Goal: Information Seeking & Learning: Learn about a topic

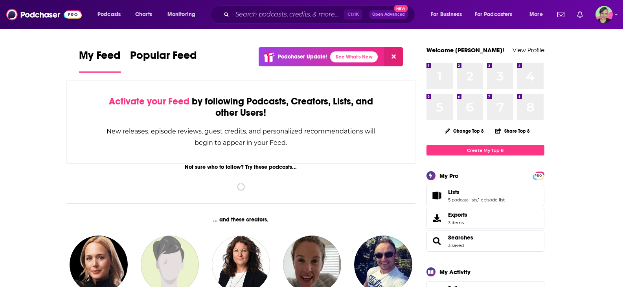
drag, startPoint x: 275, startPoint y: 8, endPoint x: 281, endPoint y: 8, distance: 5.5
click at [278, 8] on div "Ctrl K Open Advanced New" at bounding box center [313, 15] width 204 height 18
click at [285, 18] on input "Search podcasts, credits, & more..." at bounding box center [288, 14] width 112 height 13
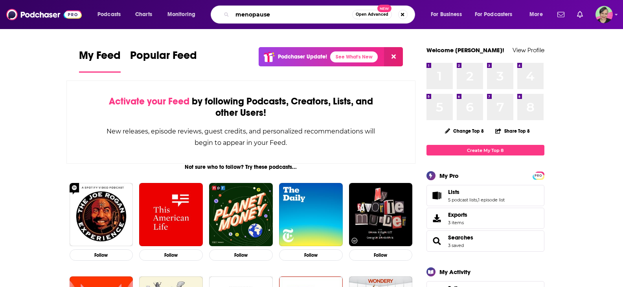
type input "menopause"
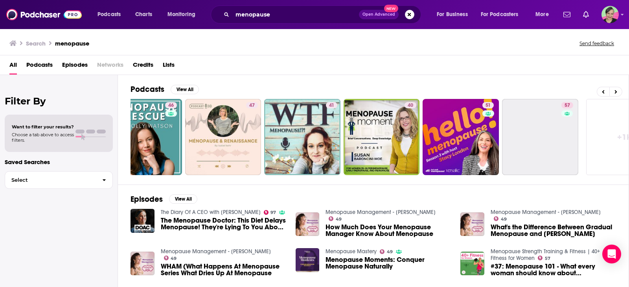
scroll to position [0, 224]
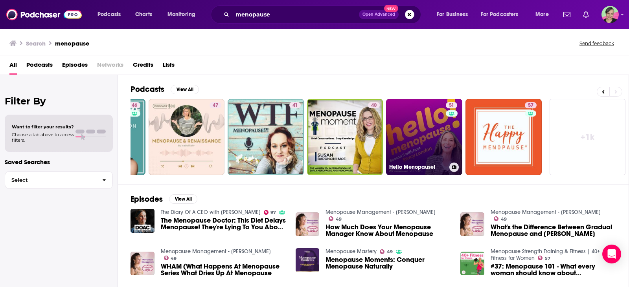
click at [410, 123] on link "51 Hello Menopause!" at bounding box center [424, 137] width 76 height 76
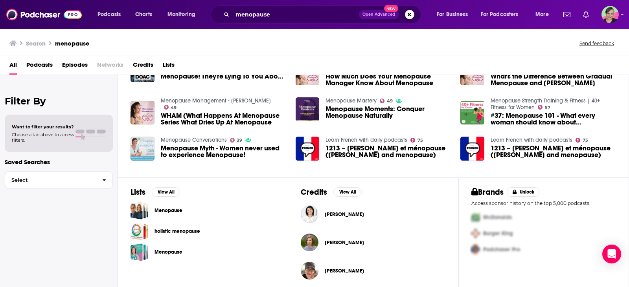
scroll to position [157, 0]
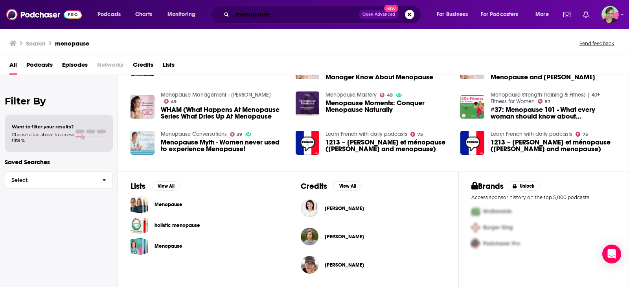
click at [286, 17] on input "menopause" at bounding box center [295, 14] width 127 height 13
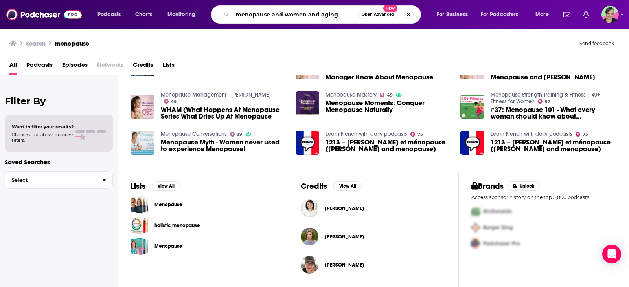
type input "menopause and women and aging"
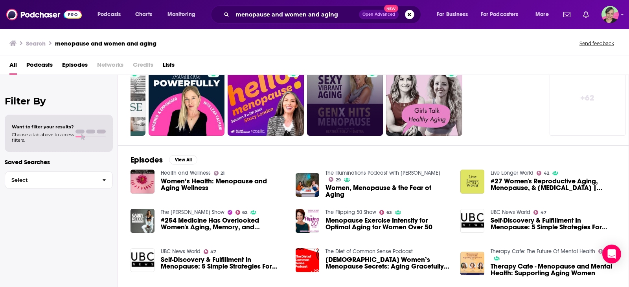
scroll to position [79, 0]
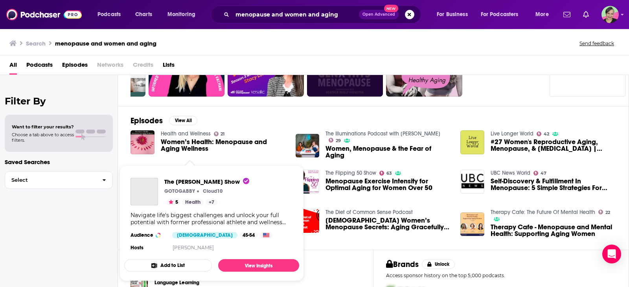
click at [194, 170] on span "The [PERSON_NAME] Show GOTOGABBY Cloud10 5 Health + 7 Navigate life's biggest c…" at bounding box center [211, 223] width 175 height 116
click at [190, 181] on span "The [PERSON_NAME] Show" at bounding box center [206, 181] width 85 height 7
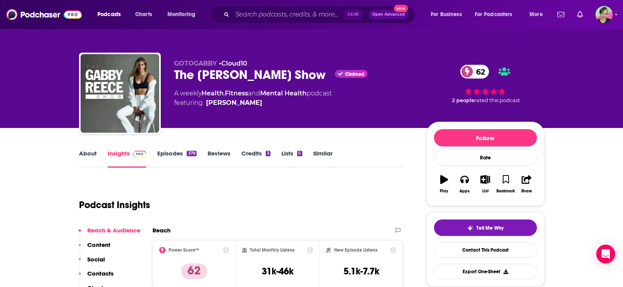
click at [92, 153] on link "About" at bounding box center [88, 159] width 18 height 18
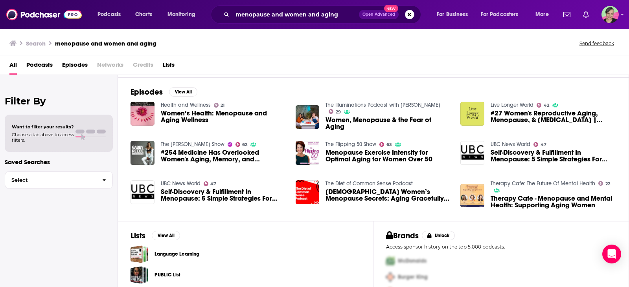
scroll to position [95, 0]
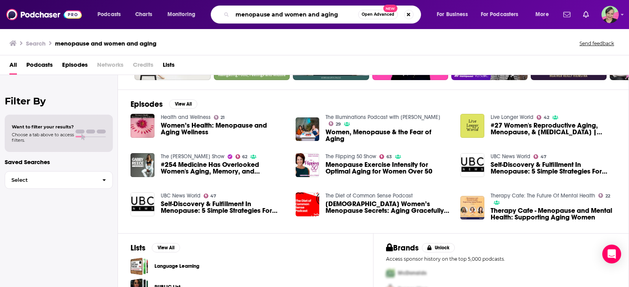
drag, startPoint x: 253, startPoint y: 12, endPoint x: 209, endPoint y: 13, distance: 44.4
click at [209, 13] on div "Podcasts Charts Monitoring menopause and women and aging Open Advanced New For …" at bounding box center [324, 15] width 464 height 18
type input "women over 60"
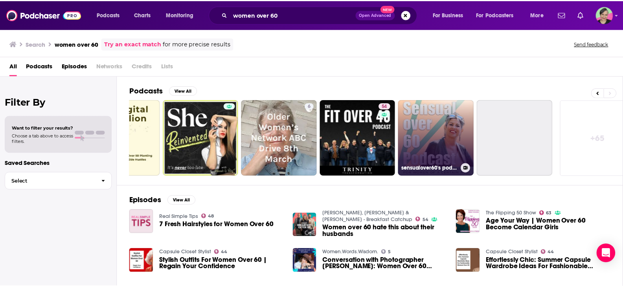
scroll to position [0, 224]
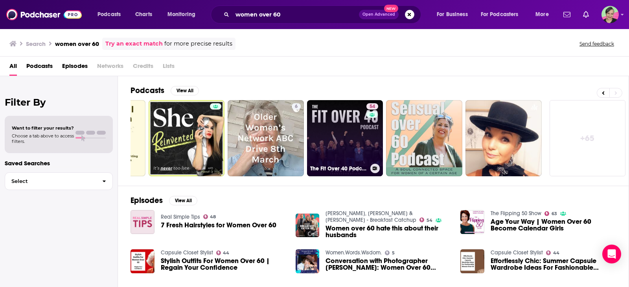
click at [347, 128] on link "54 The Fit Over 40 Podcast by TRINITY" at bounding box center [345, 138] width 76 height 76
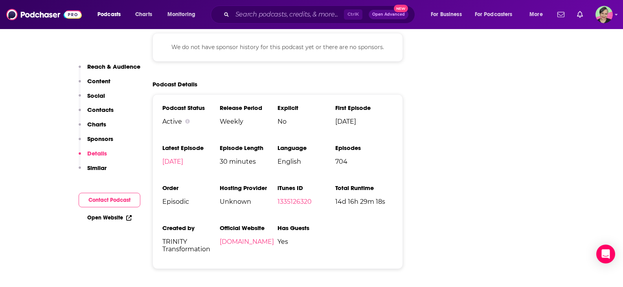
scroll to position [943, 0]
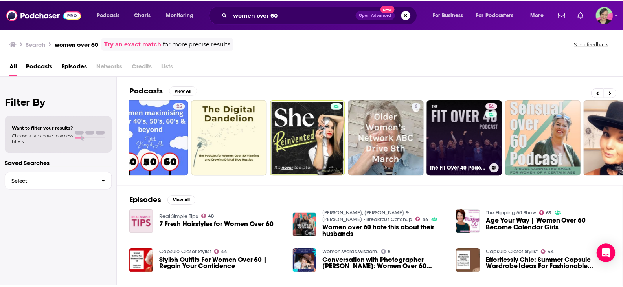
scroll to position [0, 224]
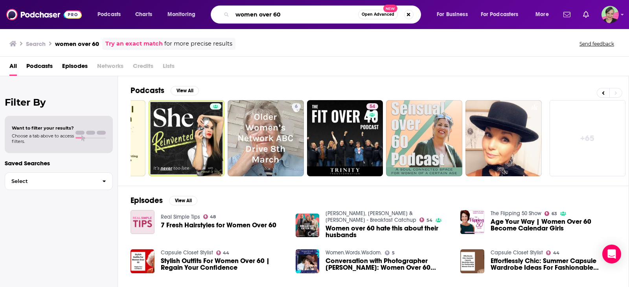
drag, startPoint x: 305, startPoint y: 17, endPoint x: 181, endPoint y: 19, distance: 123.4
click at [181, 19] on div "Podcasts Charts Monitoring women over 60 Open Advanced New For Business For Pod…" at bounding box center [324, 15] width 464 height 18
type input "menopause podcasts"
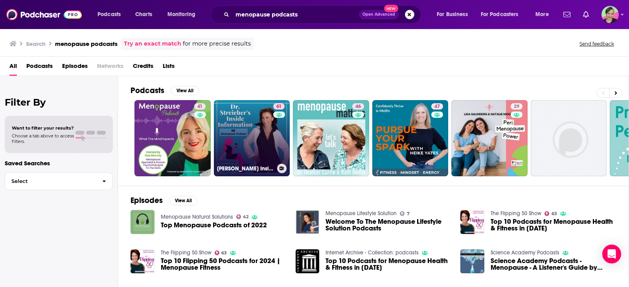
click at [254, 118] on link "61 [PERSON_NAME] Inside Information: Menopause, Midlife, and More" at bounding box center [252, 138] width 76 height 76
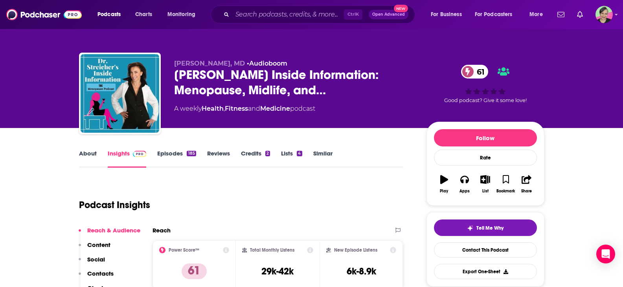
click at [88, 152] on link "About" at bounding box center [88, 159] width 18 height 18
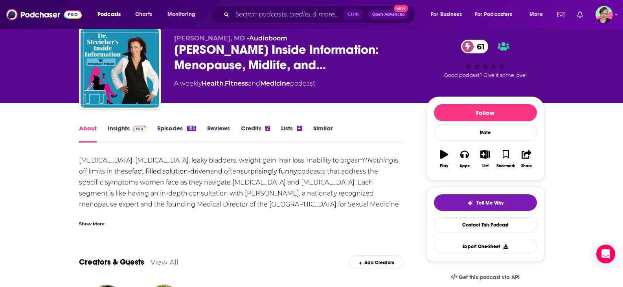
scroll to position [39, 0]
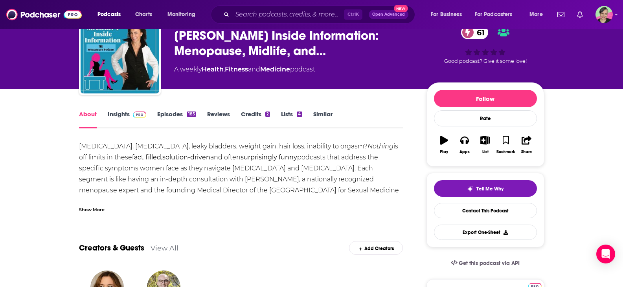
click at [123, 114] on link "Insights" at bounding box center [127, 119] width 39 height 18
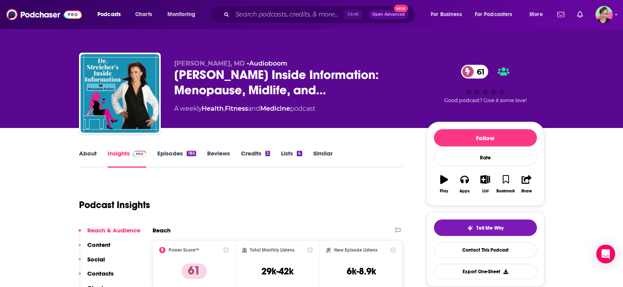
click at [87, 154] on link "About" at bounding box center [88, 159] width 18 height 18
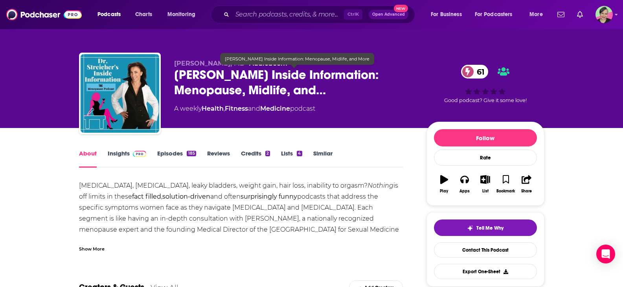
drag, startPoint x: 174, startPoint y: 60, endPoint x: 330, endPoint y: 92, distance: 158.4
click at [330, 92] on div "[PERSON_NAME], MD • Audioboom [PERSON_NAME] Inside Information: Menopause, Midl…" at bounding box center [294, 91] width 240 height 63
copy div "[PERSON_NAME], MD • Audioboom [PERSON_NAME] Inside Information: Menopause, Midl…"
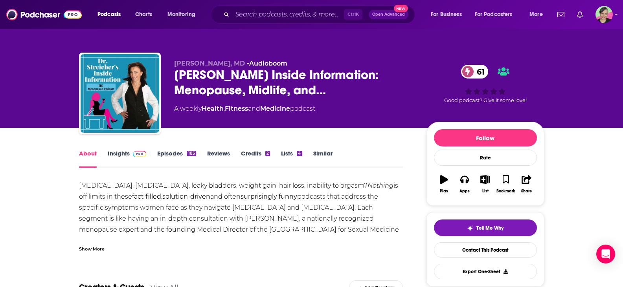
click at [323, 153] on link "Similar" at bounding box center [322, 159] width 19 height 18
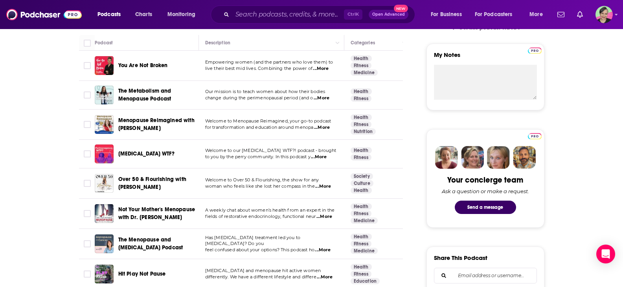
scroll to position [236, 0]
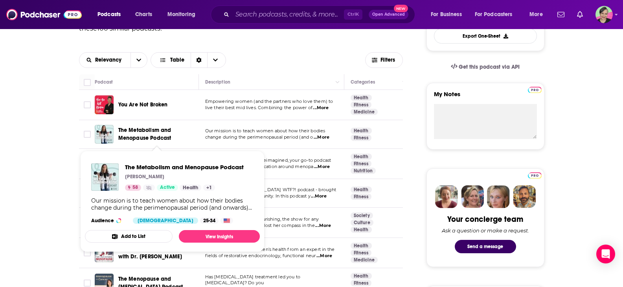
click at [155, 138] on span "The Metabolism and Menopause Podcast" at bounding box center [144, 134] width 53 height 15
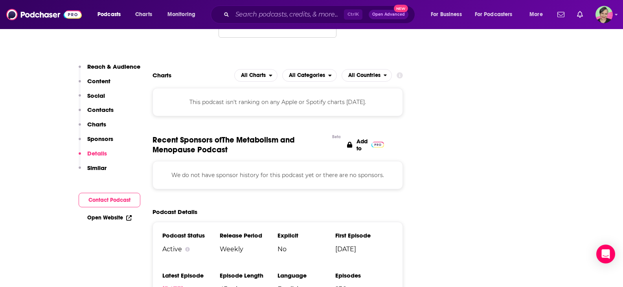
scroll to position [943, 0]
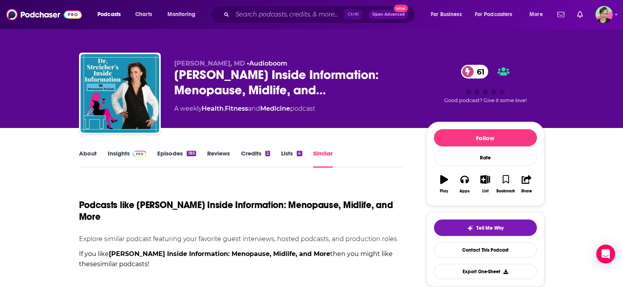
click at [319, 151] on link "Similar" at bounding box center [322, 159] width 19 height 18
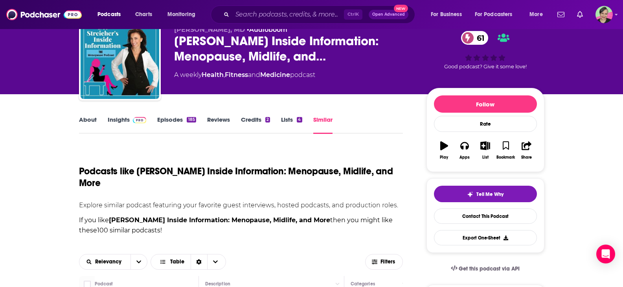
scroll to position [196, 0]
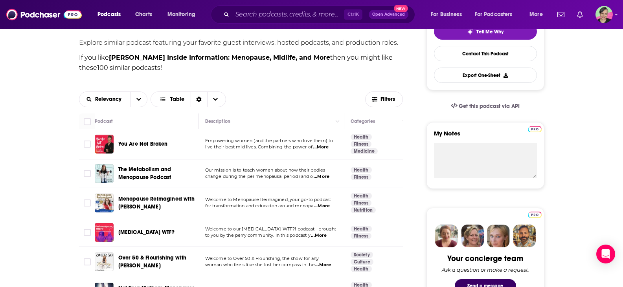
click at [323, 149] on span "...More" at bounding box center [321, 147] width 16 height 6
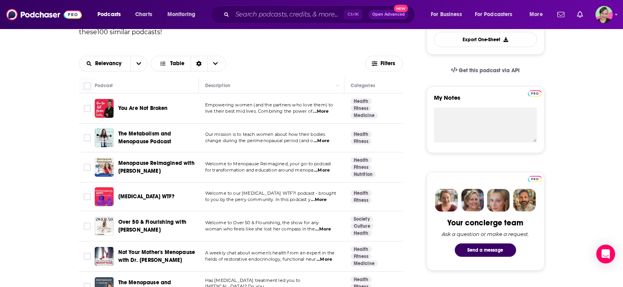
scroll to position [275, 0]
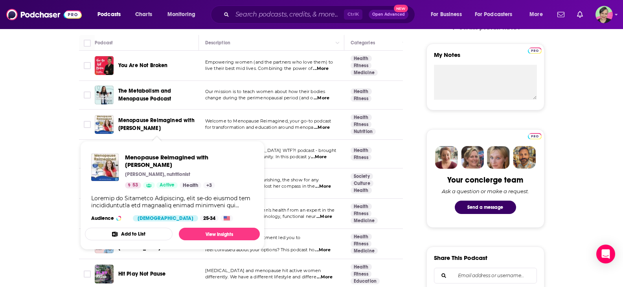
click at [140, 120] on span "Menopause Reimagined with [PERSON_NAME]" at bounding box center [156, 124] width 76 height 15
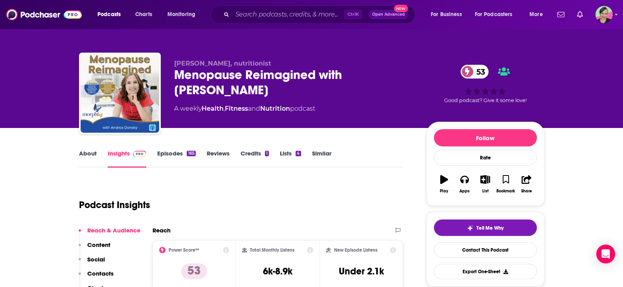
click at [86, 152] on link "About" at bounding box center [88, 159] width 18 height 18
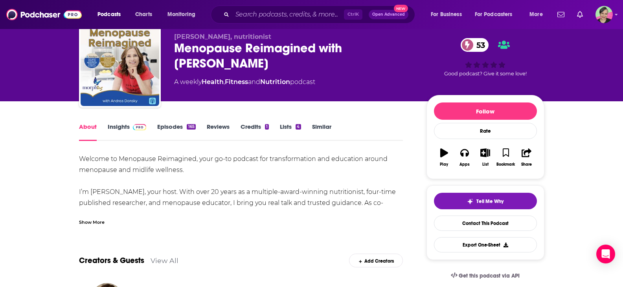
scroll to position [118, 0]
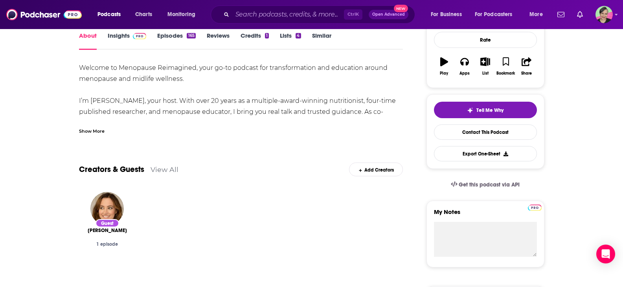
click at [97, 132] on div "Show More" at bounding box center [92, 130] width 26 height 7
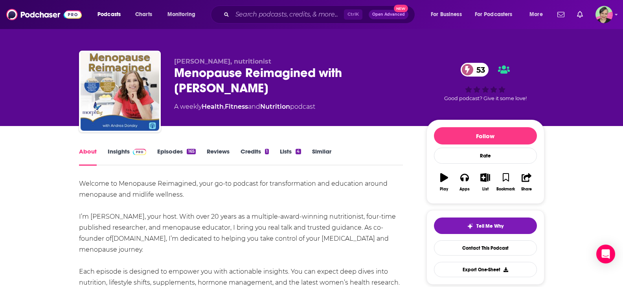
scroll to position [0, 0]
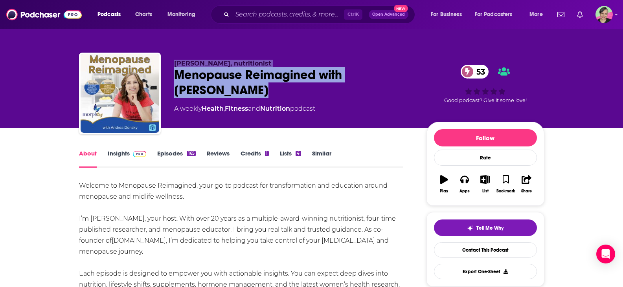
drag, startPoint x: 174, startPoint y: 61, endPoint x: 221, endPoint y: 87, distance: 53.3
click at [221, 87] on div "[PERSON_NAME], nutritionist Menopause Reimagined with [PERSON_NAME] 53 A weekly…" at bounding box center [294, 91] width 240 height 63
copy div "[PERSON_NAME], nutritionist Menopause Reimagined with [PERSON_NAME]"
click at [163, 151] on link "Episodes 165" at bounding box center [176, 159] width 38 height 18
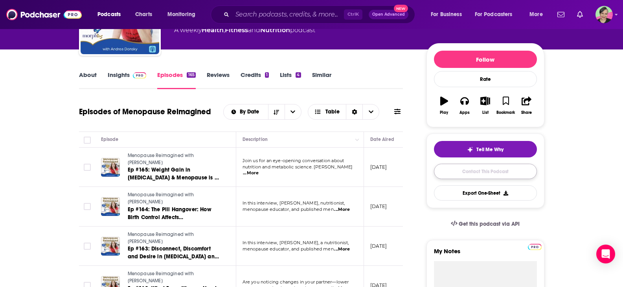
click at [484, 173] on link "Contact This Podcast" at bounding box center [485, 171] width 103 height 15
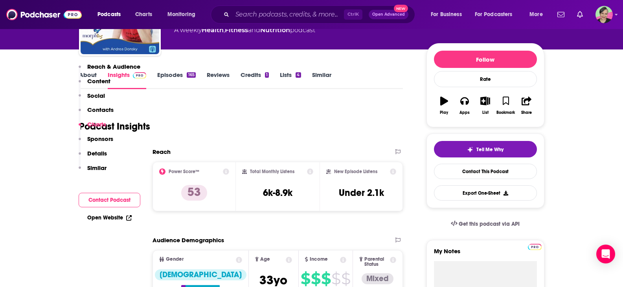
scroll to position [750, 0]
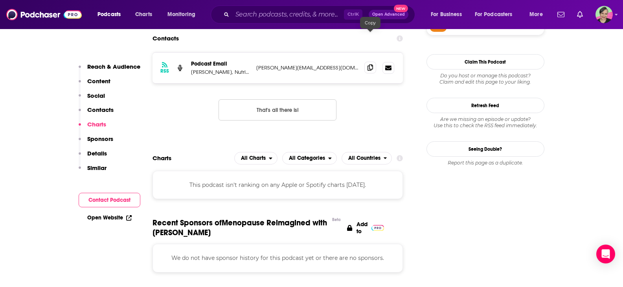
click at [369, 64] on icon at bounding box center [370, 67] width 6 height 6
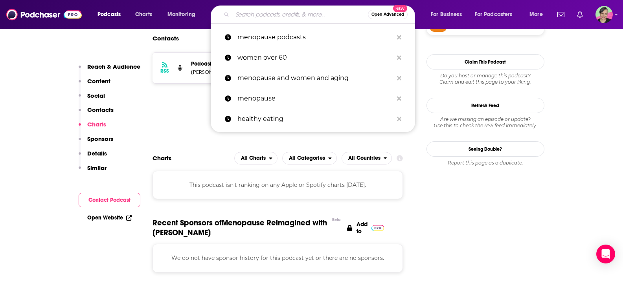
click at [264, 13] on input "Search podcasts, credits, & more..." at bounding box center [300, 14] width 136 height 13
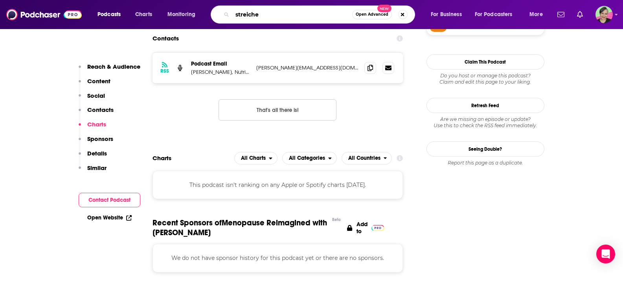
type input "[PERSON_NAME]"
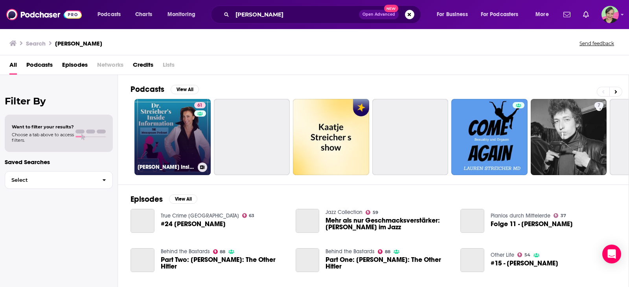
click at [163, 115] on link "61 [PERSON_NAME] Inside Information: Menopause, Midlife, and More" at bounding box center [172, 137] width 76 height 76
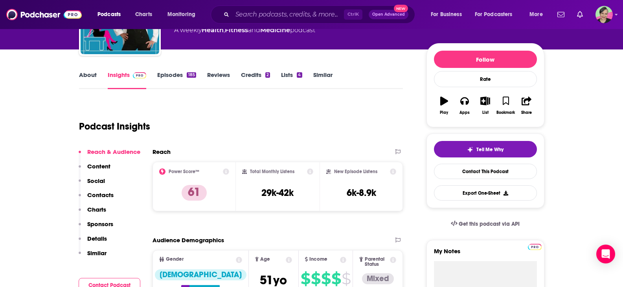
scroll to position [39, 0]
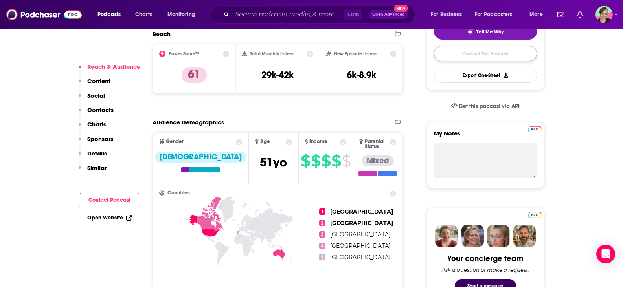
click at [468, 53] on link "Contact This Podcast" at bounding box center [485, 53] width 103 height 15
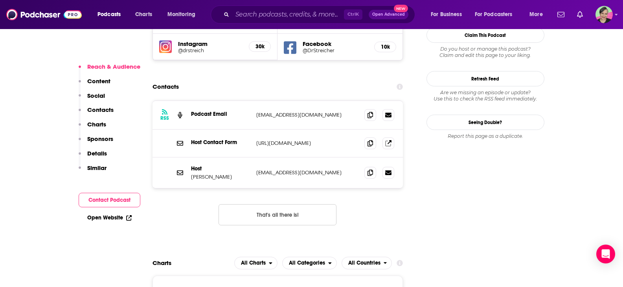
scroll to position [726, 0]
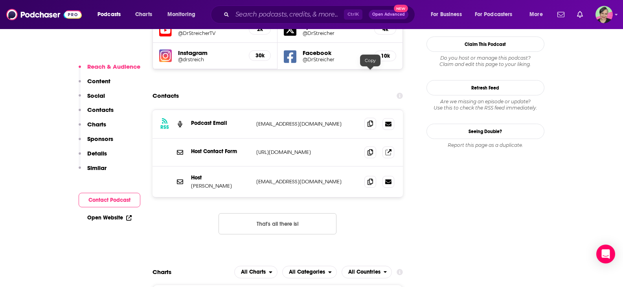
click at [368, 121] on icon at bounding box center [370, 124] width 6 height 6
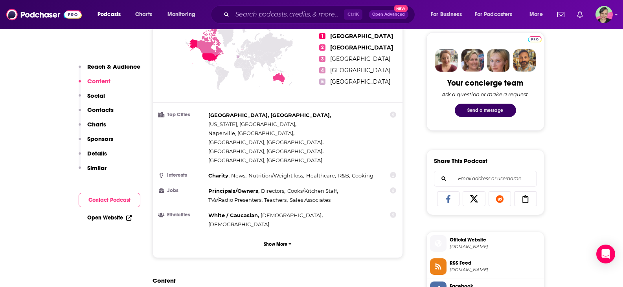
scroll to position [176, 0]
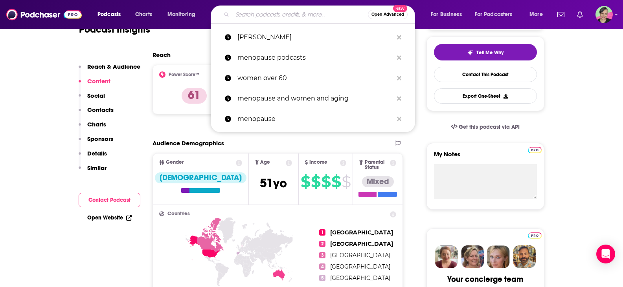
click at [251, 14] on input "Search podcasts, credits, & more..." at bounding box center [300, 14] width 136 height 13
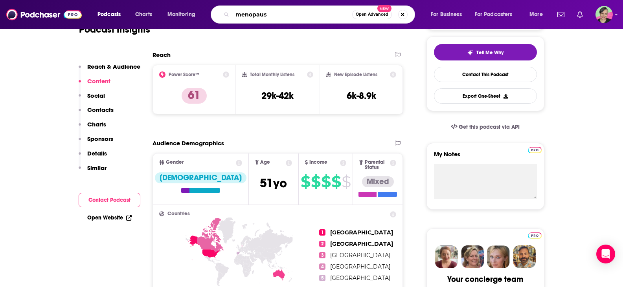
type input "menopause"
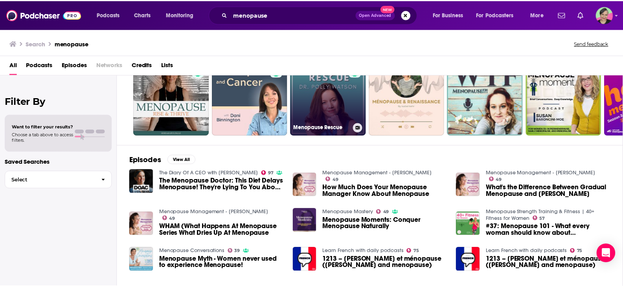
scroll to position [79, 0]
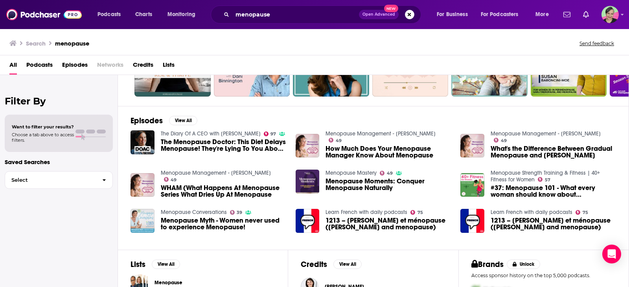
click at [497, 175] on div "Podcasts Charts Monitoring menopause Open Advanced New For Business For Podcast…" at bounding box center [314, 143] width 629 height 287
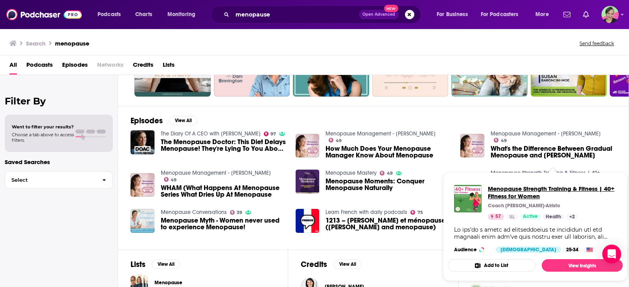
click at [512, 193] on span "Menopause Strength Training & Fitness | 40+ Fitness for Women" at bounding box center [552, 192] width 128 height 15
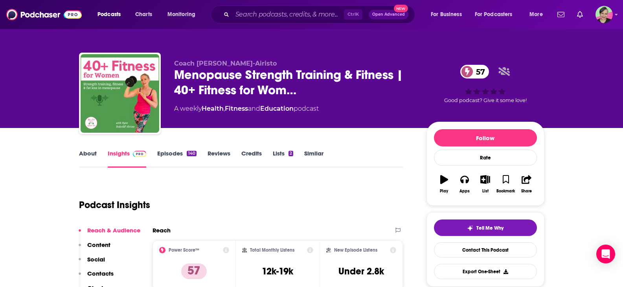
click at [86, 156] on link "About" at bounding box center [88, 159] width 18 height 18
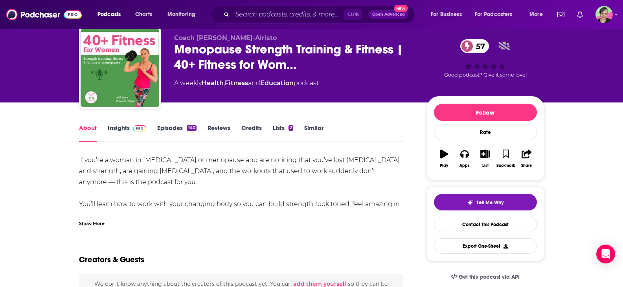
scroll to position [39, 0]
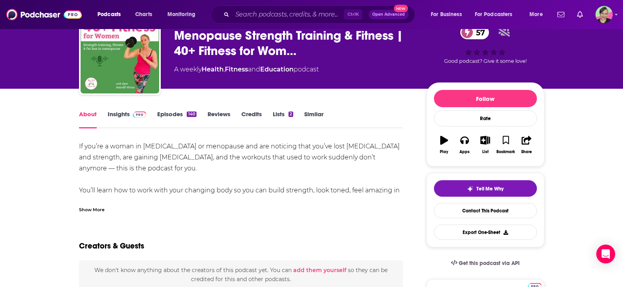
click at [121, 116] on link "Insights" at bounding box center [127, 119] width 39 height 18
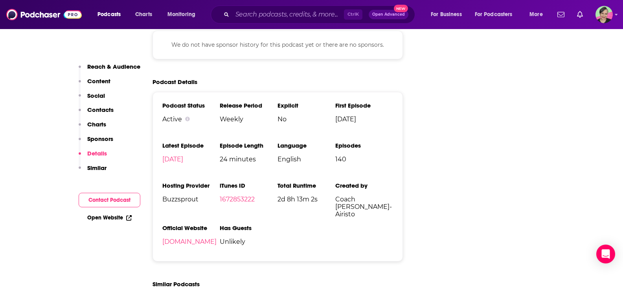
scroll to position [982, 0]
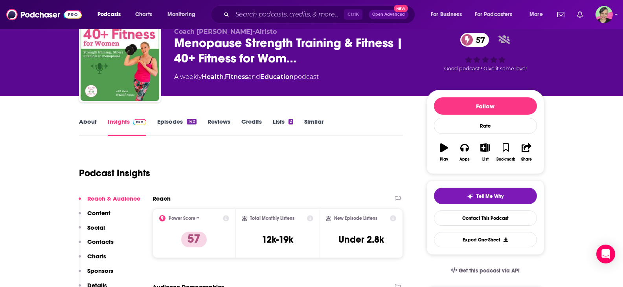
scroll to position [39, 0]
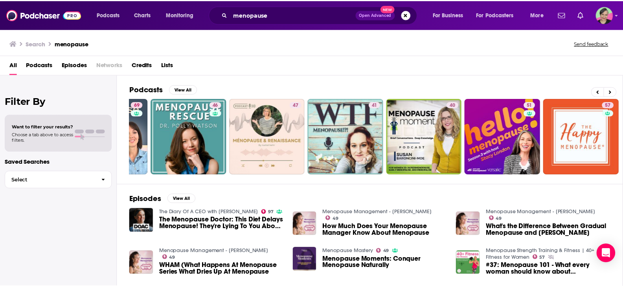
scroll to position [0, 224]
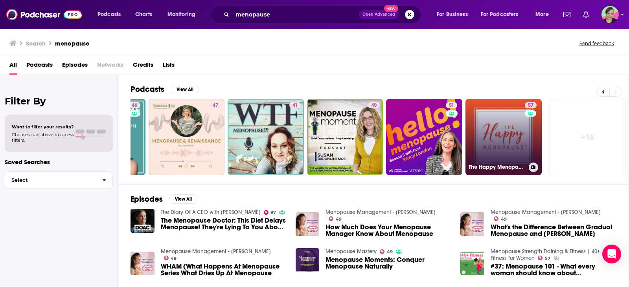
click at [506, 139] on link "57 The Happy Menopause" at bounding box center [503, 137] width 76 height 76
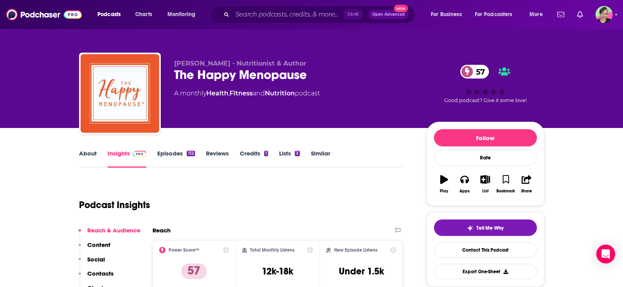
click at [90, 151] on link "About" at bounding box center [88, 159] width 18 height 18
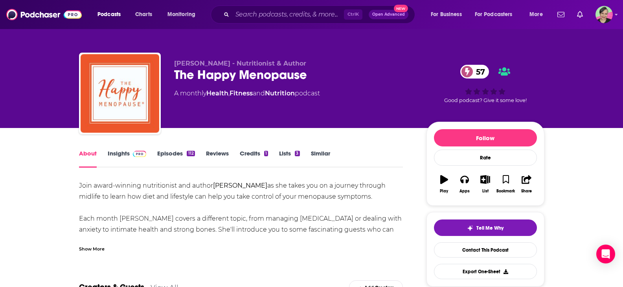
scroll to position [39, 0]
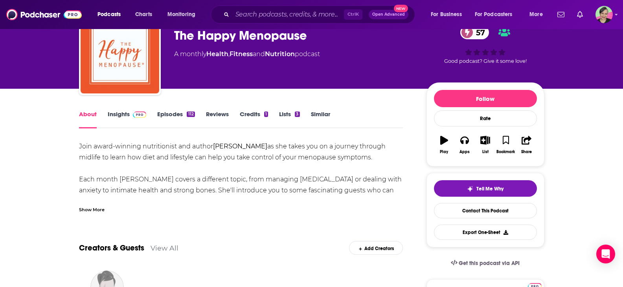
click at [86, 210] on div "Show More" at bounding box center [92, 209] width 26 height 7
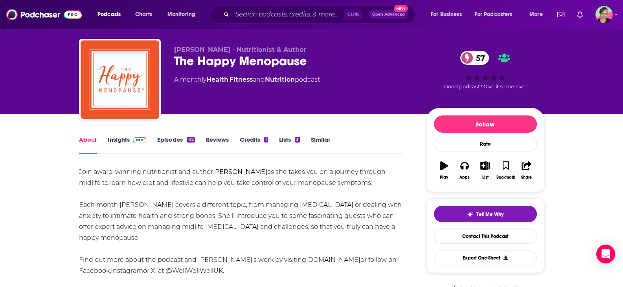
scroll to position [0, 0]
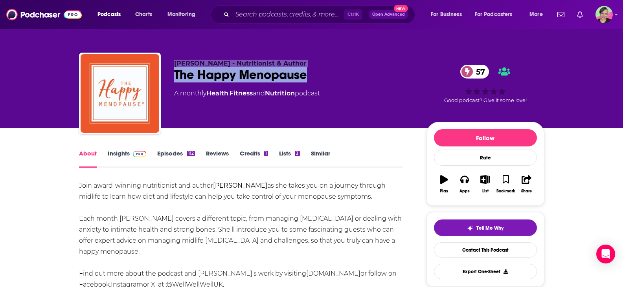
drag, startPoint x: 319, startPoint y: 77, endPoint x: 175, endPoint y: 66, distance: 143.8
click at [175, 66] on div "[PERSON_NAME] - Nutritionist & Author The Happy Menopause 57 A monthly Health ,…" at bounding box center [294, 91] width 240 height 63
copy div "[PERSON_NAME] - Nutritionist & Author The Happy Menopause"
click at [494, 254] on link "Contact This Podcast" at bounding box center [485, 249] width 103 height 15
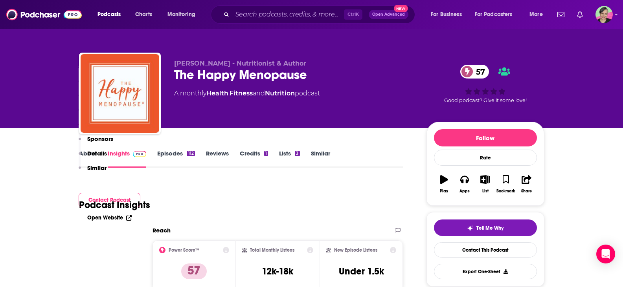
scroll to position [747, 0]
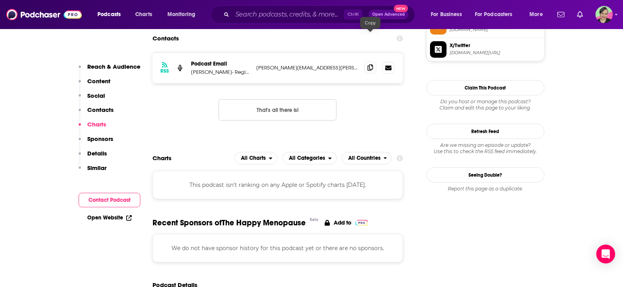
click at [369, 64] on icon at bounding box center [370, 67] width 6 height 6
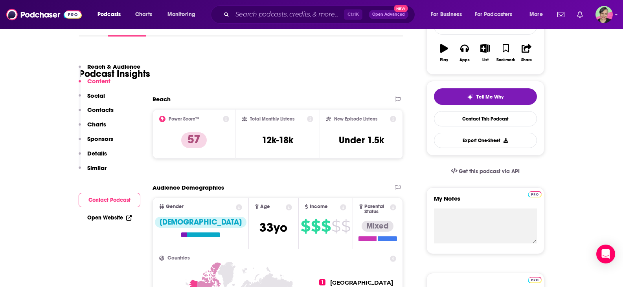
scroll to position [40, 0]
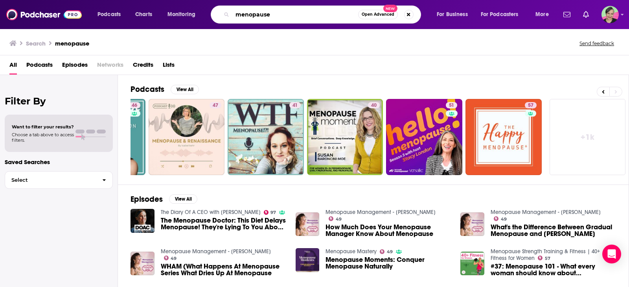
drag, startPoint x: 277, startPoint y: 15, endPoint x: 220, endPoint y: 12, distance: 56.2
click at [220, 12] on div "menopause Open Advanced New" at bounding box center [316, 15] width 210 height 18
click at [589, 136] on link "+ 1k" at bounding box center [587, 137] width 76 height 76
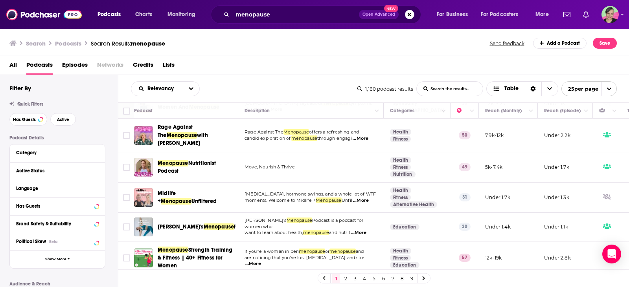
scroll to position [612, 0]
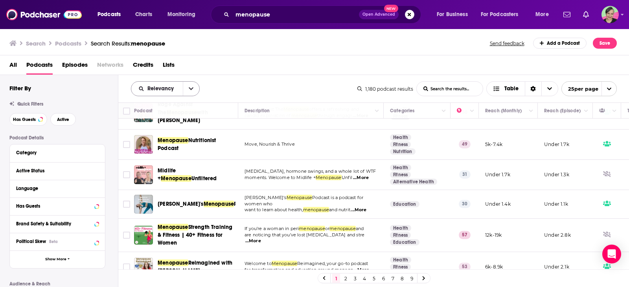
click at [195, 90] on button "open menu" at bounding box center [191, 89] width 17 height 14
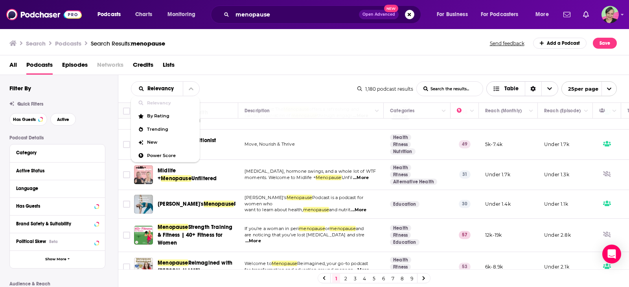
click at [505, 87] on span "Table" at bounding box center [511, 89] width 14 height 6
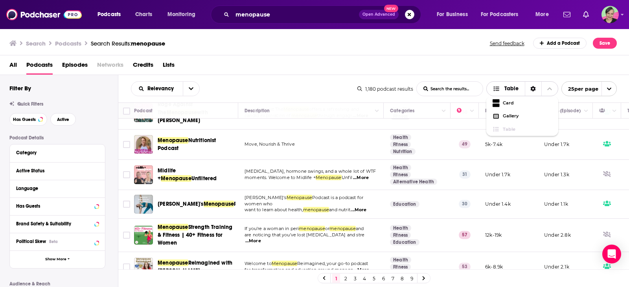
click at [534, 87] on icon "Sort Direction" at bounding box center [533, 89] width 6 height 6
click at [57, 170] on div "Active Status" at bounding box center [47, 171] width 62 height 6
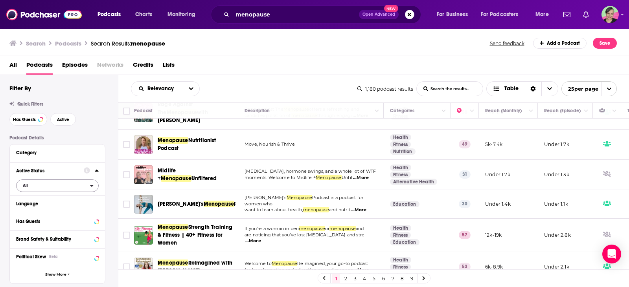
scroll to position [39, 0]
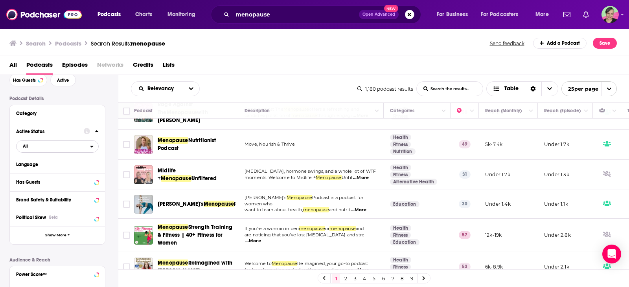
click at [40, 143] on span "All" at bounding box center [53, 146] width 73 height 10
click at [28, 173] on span "Active" at bounding box center [40, 172] width 41 height 4
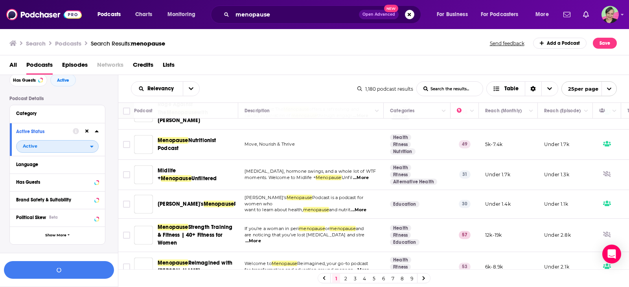
scroll to position [59, 0]
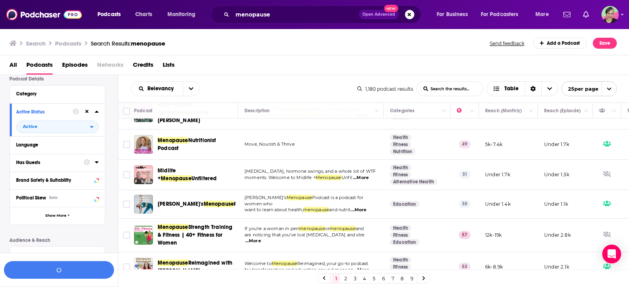
click at [50, 165] on button "Has Guests" at bounding box center [50, 163] width 68 height 10
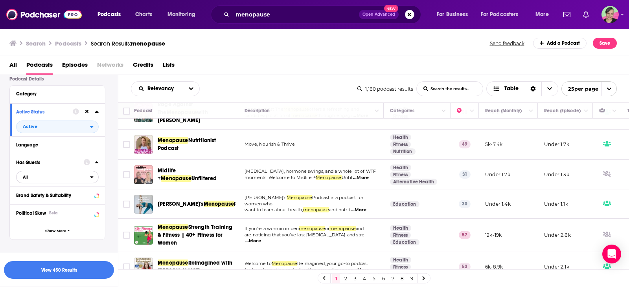
click at [33, 179] on span "All" at bounding box center [53, 177] width 73 height 10
click at [35, 202] on span "Has guests" at bounding box center [43, 203] width 46 height 4
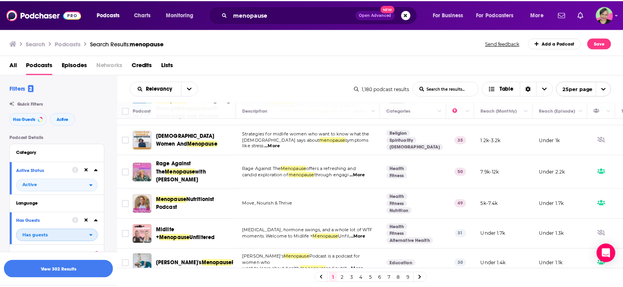
scroll to position [534, 0]
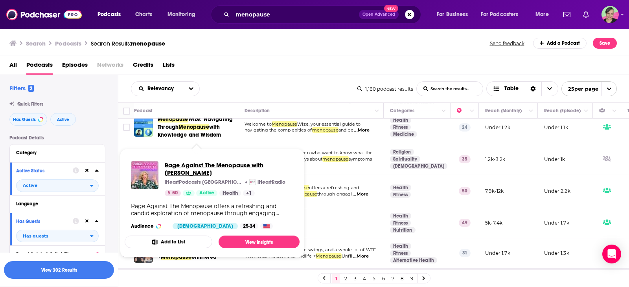
click at [204, 163] on span "Rage Against The Menopause with [PERSON_NAME]" at bounding box center [229, 169] width 128 height 15
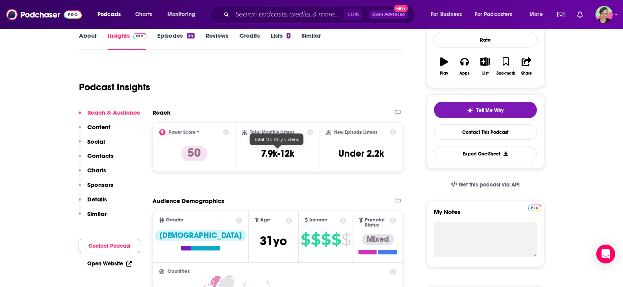
scroll to position [79, 0]
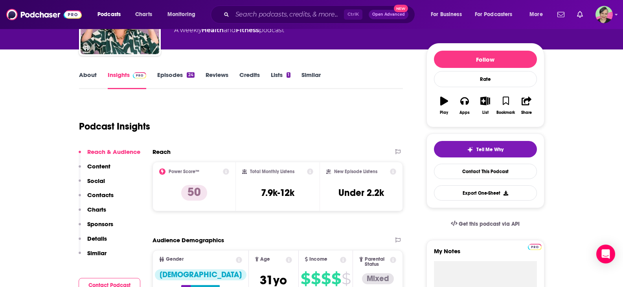
click at [86, 76] on link "About" at bounding box center [88, 80] width 18 height 18
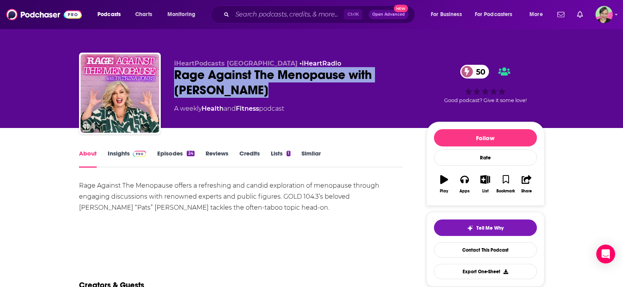
drag, startPoint x: 180, startPoint y: 79, endPoint x: 261, endPoint y: 91, distance: 81.9
click at [261, 91] on div "iHeartPodcasts Australia • iHeartRadio Rage Against The Menopause with Patrina …" at bounding box center [311, 95] width 465 height 85
copy h1 "Rage Against The Menopause with [PERSON_NAME]"
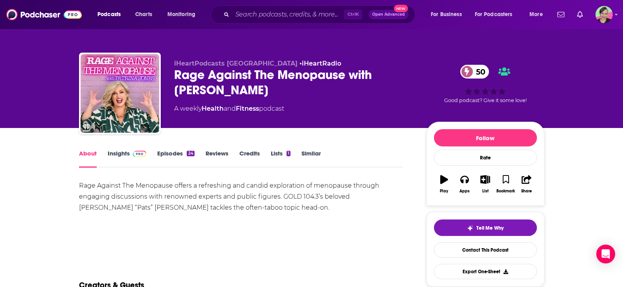
click at [331, 111] on div "A weekly Health and Fitness podcast" at bounding box center [294, 108] width 240 height 9
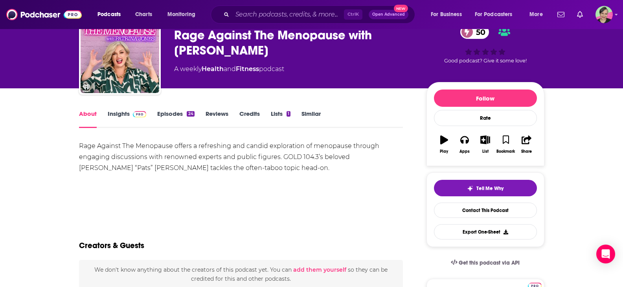
scroll to position [39, 0]
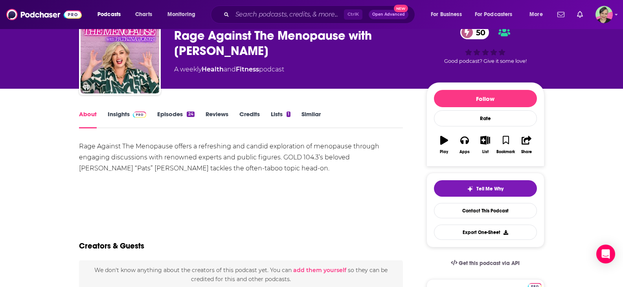
click at [179, 116] on link "Episodes 24" at bounding box center [175, 119] width 37 height 18
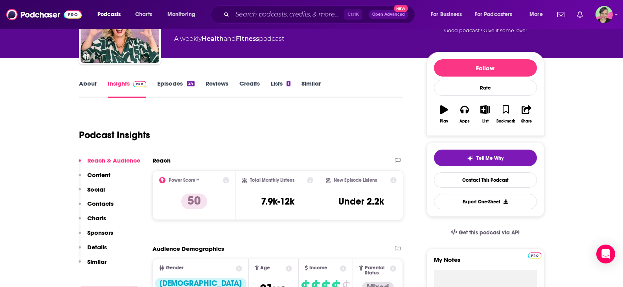
scroll to position [79, 0]
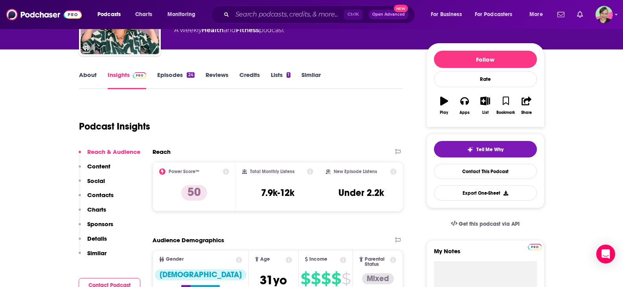
click at [310, 77] on link "Similar" at bounding box center [310, 80] width 19 height 18
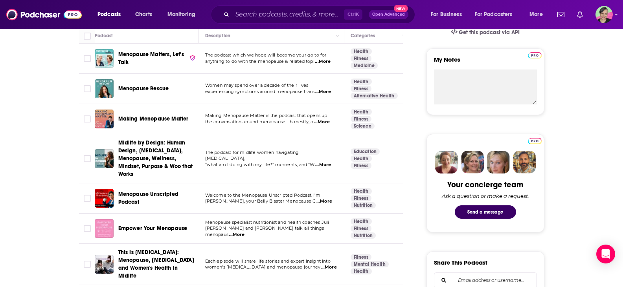
scroll to position [275, 0]
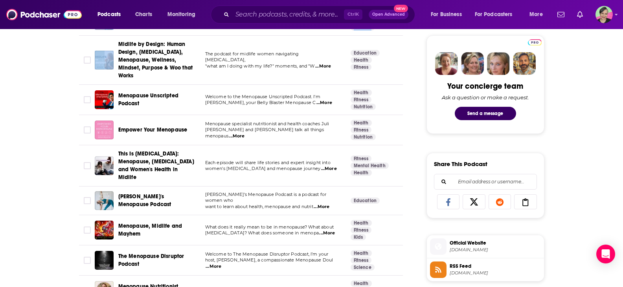
scroll to position [393, 0]
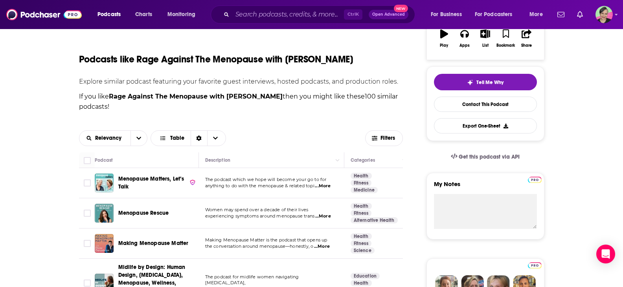
scroll to position [157, 0]
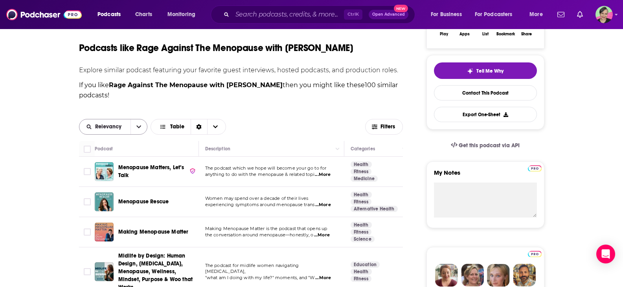
click at [141, 123] on button "open menu" at bounding box center [138, 126] width 17 height 15
click at [118, 181] on span "Power Score" at bounding box center [118, 181] width 46 height 4
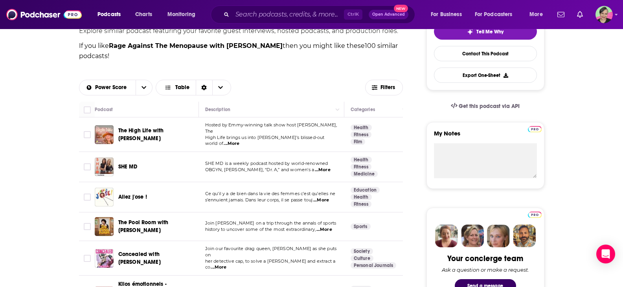
scroll to position [236, 0]
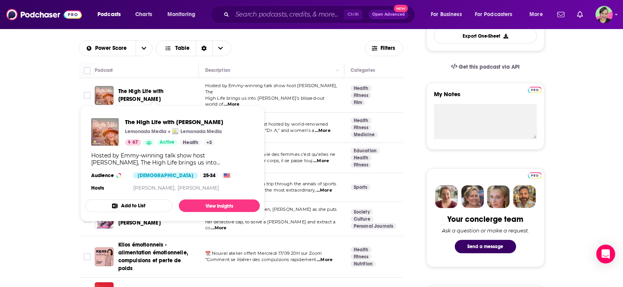
click at [155, 95] on span "The High Life with [PERSON_NAME]" at bounding box center [141, 95] width 46 height 15
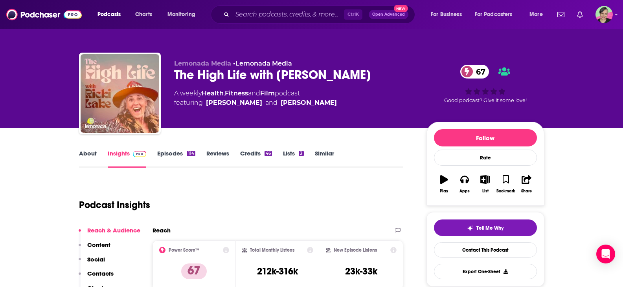
click at [92, 156] on link "About" at bounding box center [88, 159] width 18 height 18
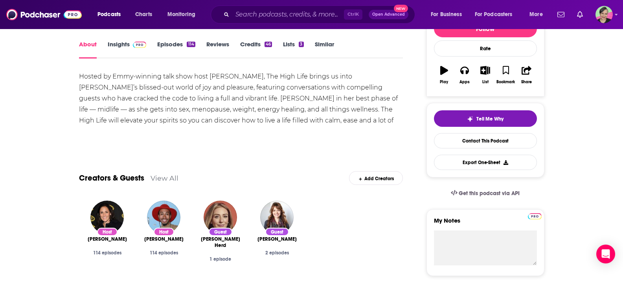
scroll to position [118, 0]
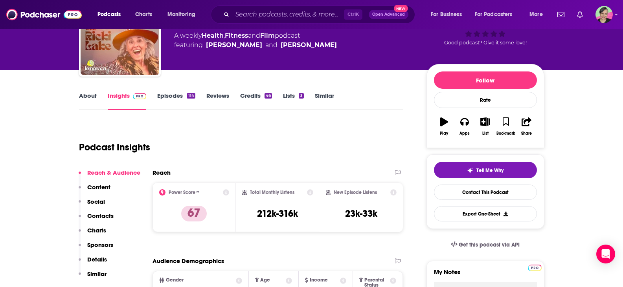
scroll to position [39, 0]
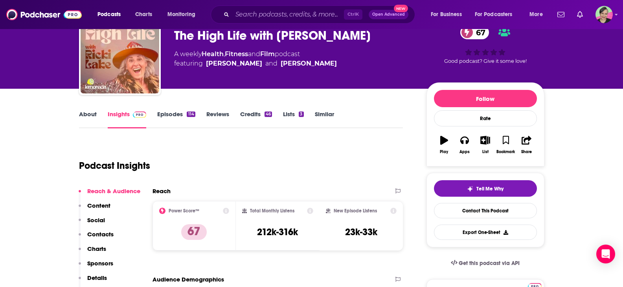
click at [174, 114] on link "Episodes 114" at bounding box center [176, 119] width 38 height 18
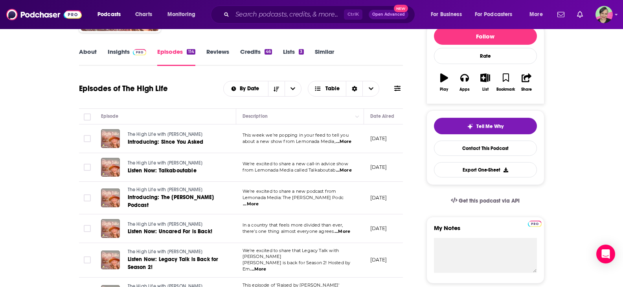
scroll to position [118, 0]
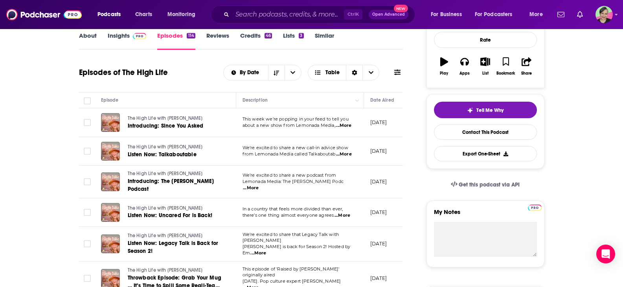
click at [343, 125] on span "...More" at bounding box center [344, 126] width 16 height 6
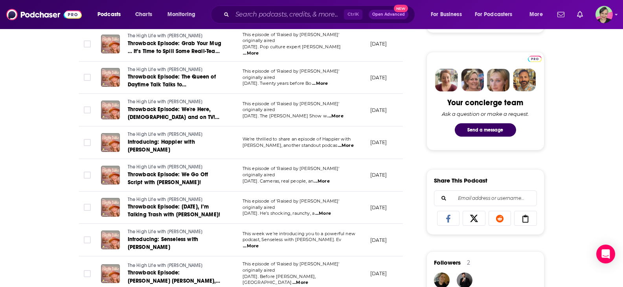
scroll to position [354, 0]
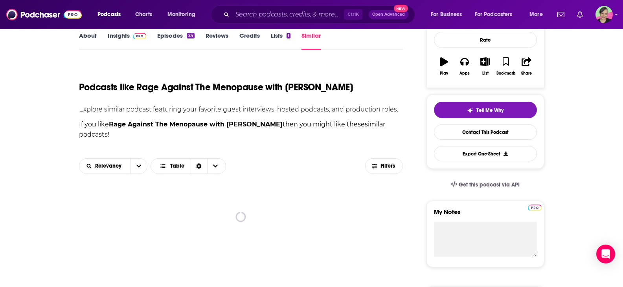
scroll to position [196, 0]
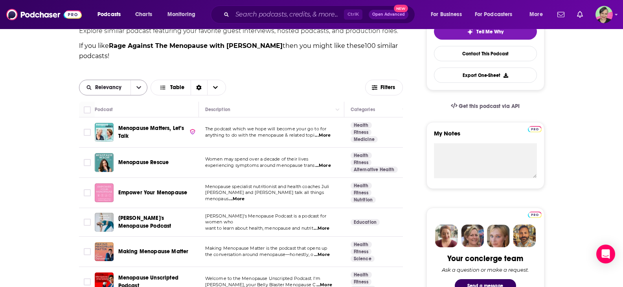
click at [135, 89] on button "open menu" at bounding box center [138, 87] width 17 height 15
click at [114, 141] on span "Power Score" at bounding box center [118, 142] width 46 height 4
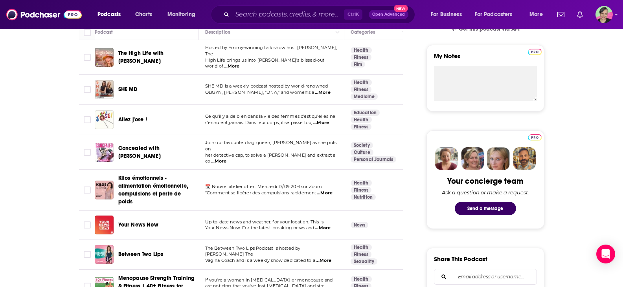
scroll to position [275, 0]
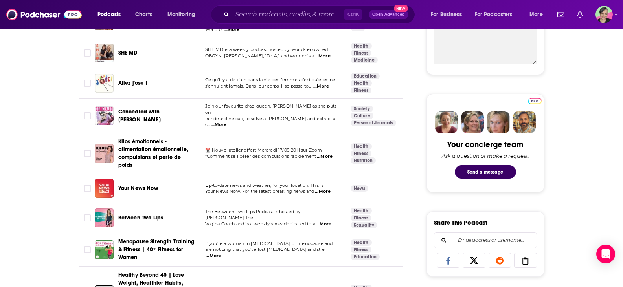
scroll to position [314, 0]
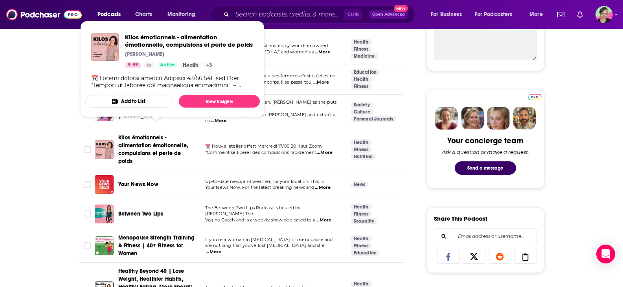
drag, startPoint x: 0, startPoint y: 145, endPoint x: 47, endPoint y: 132, distance: 48.5
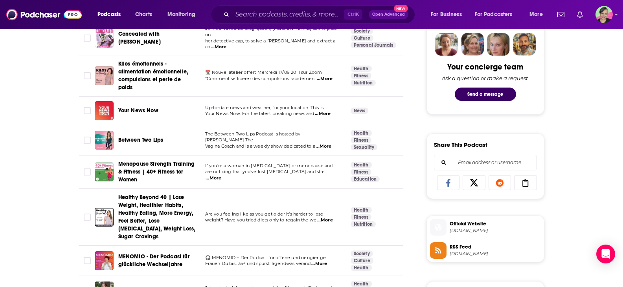
scroll to position [393, 0]
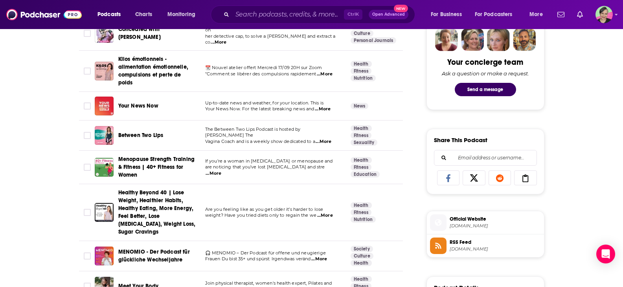
click at [326, 139] on span "...More" at bounding box center [324, 142] width 16 height 6
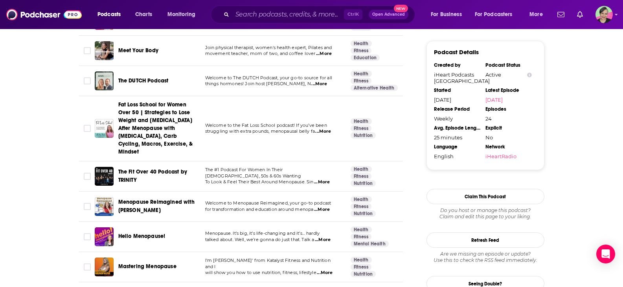
scroll to position [668, 0]
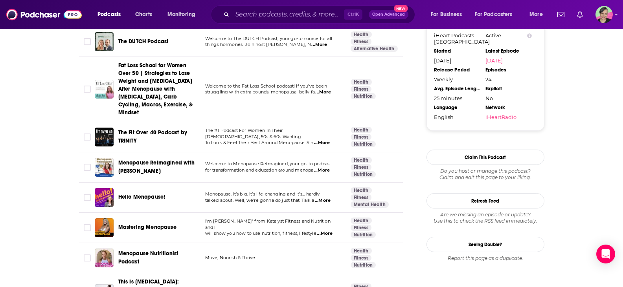
drag, startPoint x: 0, startPoint y: 180, endPoint x: 9, endPoint y: 182, distance: 9.7
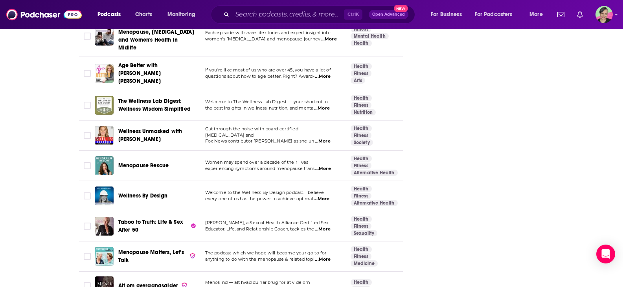
scroll to position [943, 0]
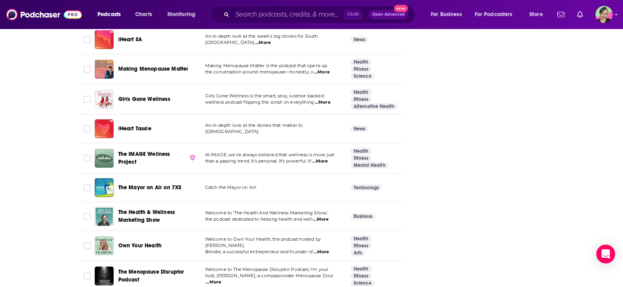
scroll to position [1533, 0]
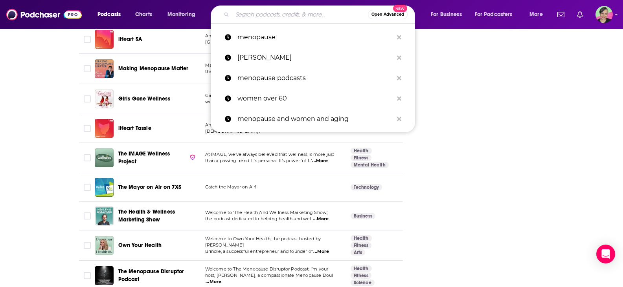
click at [274, 15] on input "Search podcasts, credits, & more..." at bounding box center [300, 14] width 136 height 13
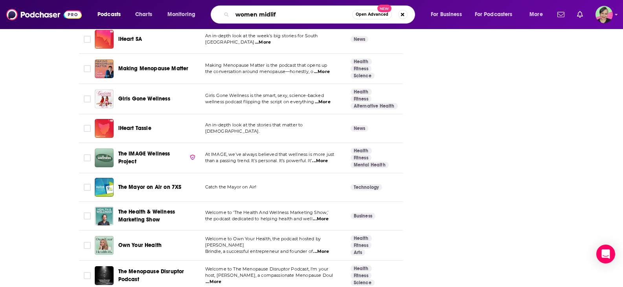
type input "women midlife"
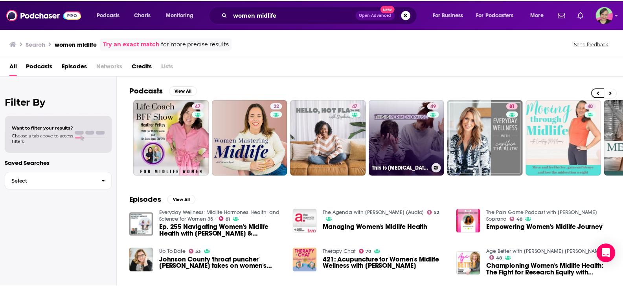
scroll to position [0, 224]
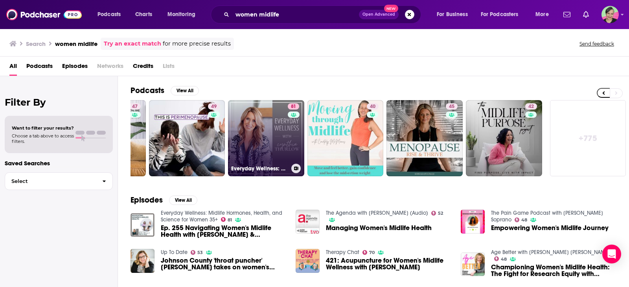
click at [270, 119] on link "81 Everyday Wellness: Midlife Hormones, Health, and Science for Women 35+" at bounding box center [266, 138] width 76 height 76
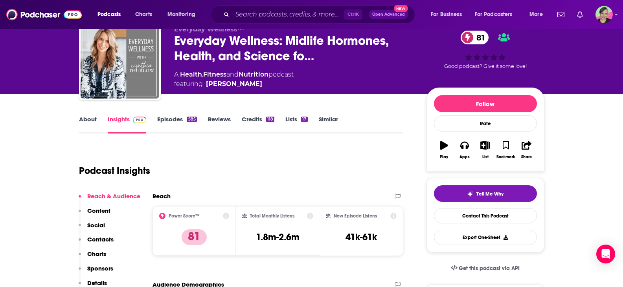
scroll to position [39, 0]
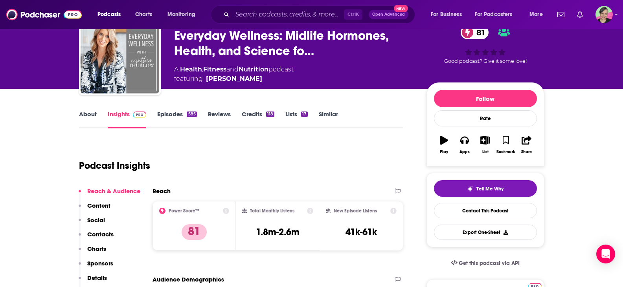
click at [89, 117] on link "About" at bounding box center [88, 119] width 18 height 18
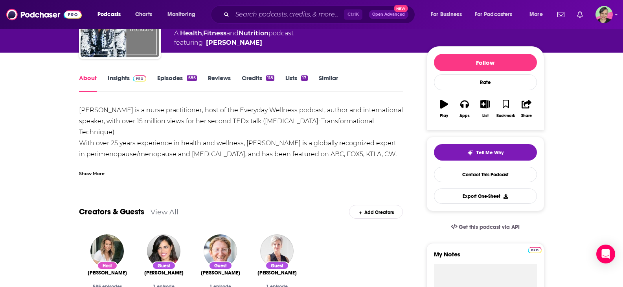
scroll to position [79, 0]
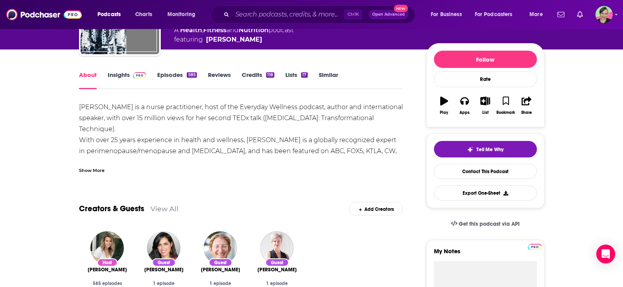
click at [96, 170] on div "Show More" at bounding box center [92, 169] width 26 height 7
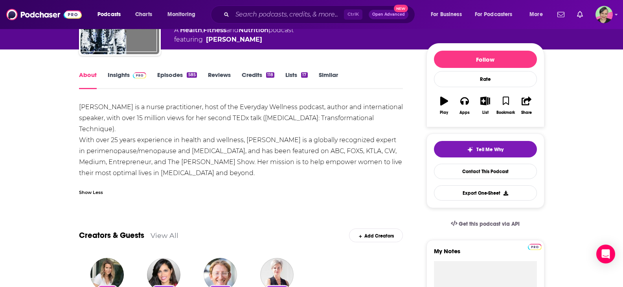
click at [172, 77] on link "Episodes 585" at bounding box center [176, 80] width 39 height 18
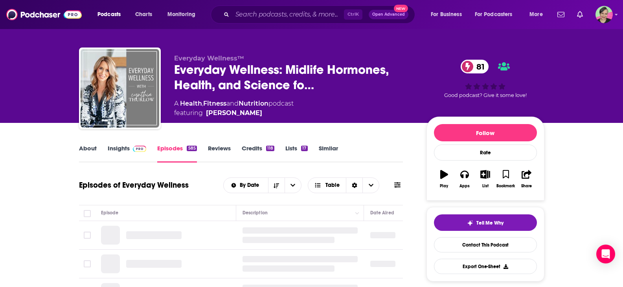
scroll to position [118, 0]
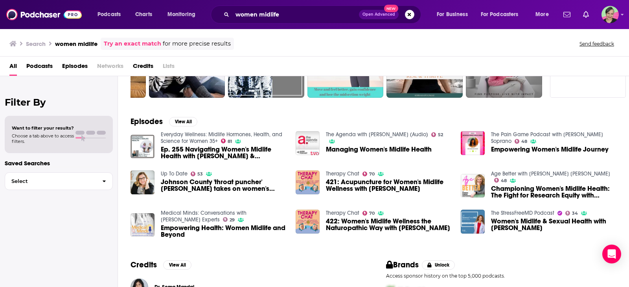
scroll to position [118, 0]
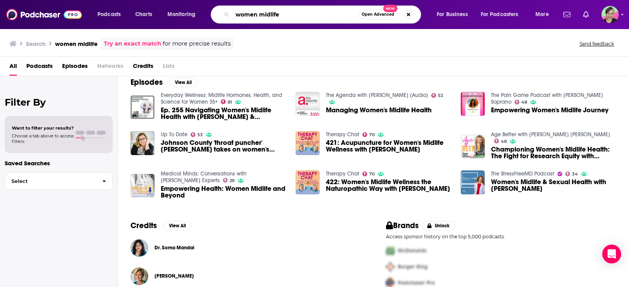
drag, startPoint x: 286, startPoint y: 15, endPoint x: 189, endPoint y: 8, distance: 96.5
click at [189, 8] on div "Podcasts Charts Monitoring women midlife Open Advanced New For Business For Pod…" at bounding box center [324, 15] width 464 height 18
type input "w"
type input "menopausal"
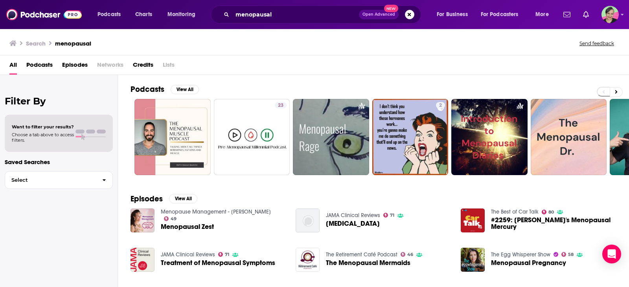
scroll to position [39, 0]
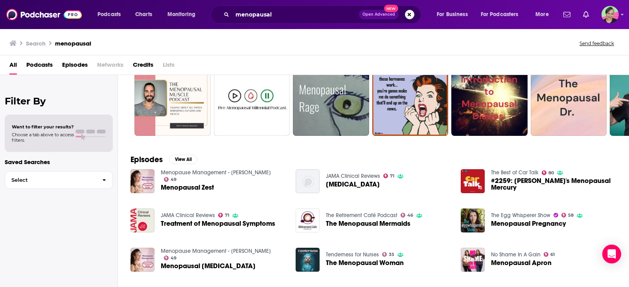
click at [192, 174] on link "Menopause Management - [PERSON_NAME]" at bounding box center [216, 172] width 110 height 7
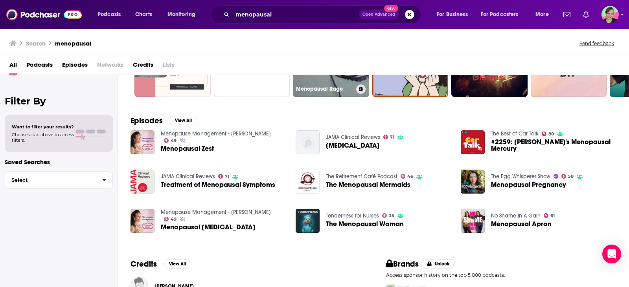
scroll to position [79, 0]
click at [515, 215] on link "No Shame In A Gain" at bounding box center [516, 215] width 50 height 7
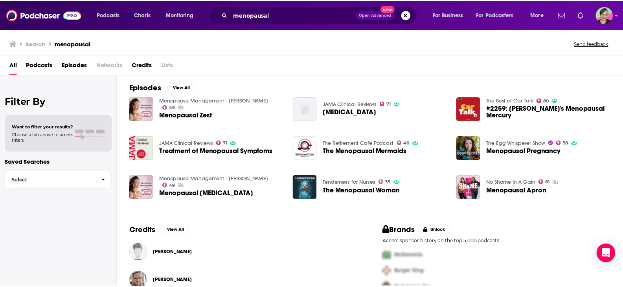
scroll to position [118, 0]
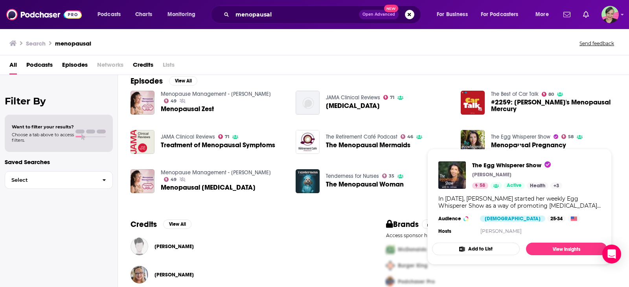
click at [526, 134] on link "The Egg Whisperer Show" at bounding box center [520, 137] width 59 height 7
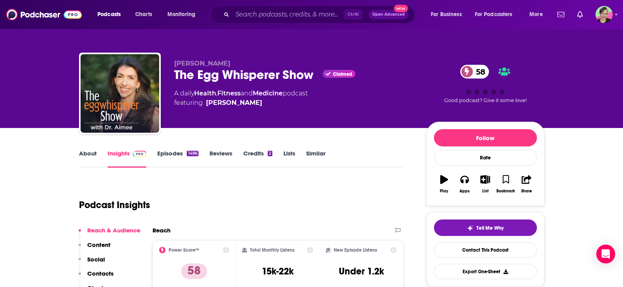
click at [88, 154] on link "About" at bounding box center [88, 159] width 18 height 18
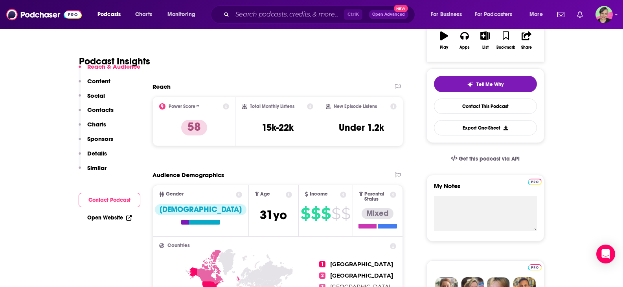
scroll to position [157, 0]
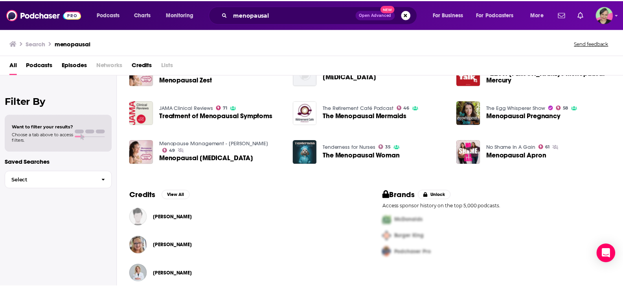
scroll to position [157, 0]
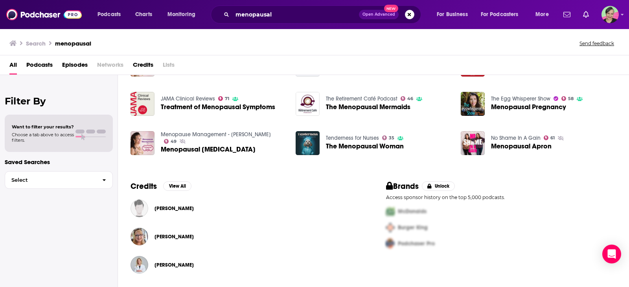
click at [363, 97] on link "The Retirement Café Podcast" at bounding box center [362, 98] width 72 height 7
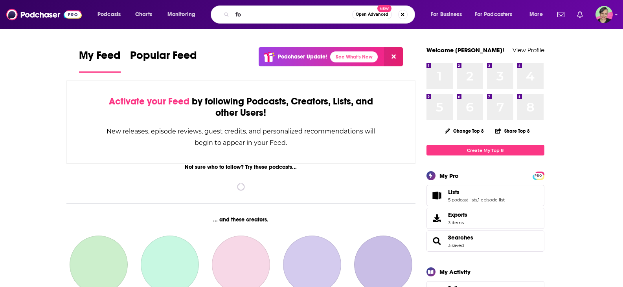
type input "f"
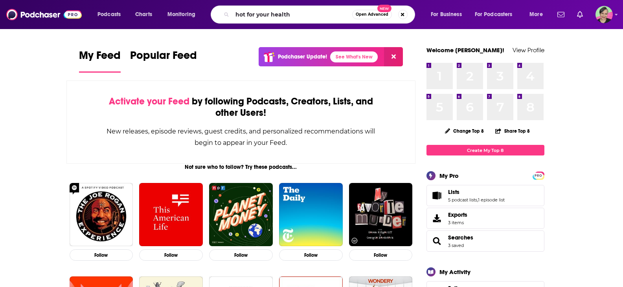
type input "hot for your health"
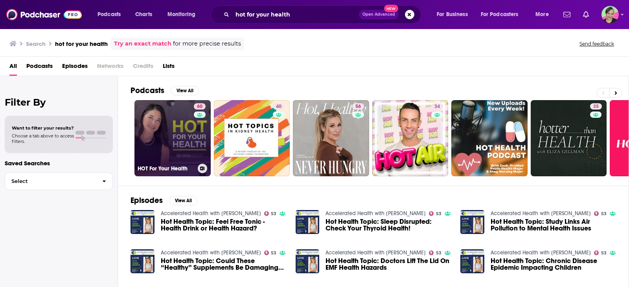
click at [171, 121] on link "60 HOT For Your Health" at bounding box center [172, 138] width 76 height 76
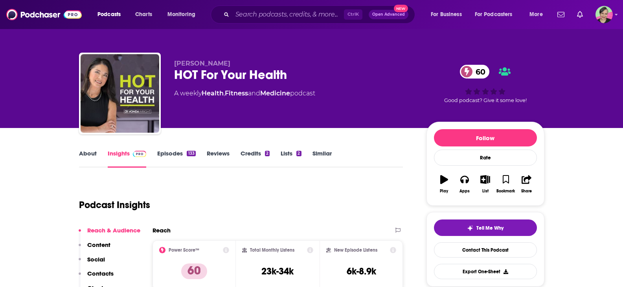
click at [91, 154] on link "About" at bounding box center [88, 159] width 18 height 18
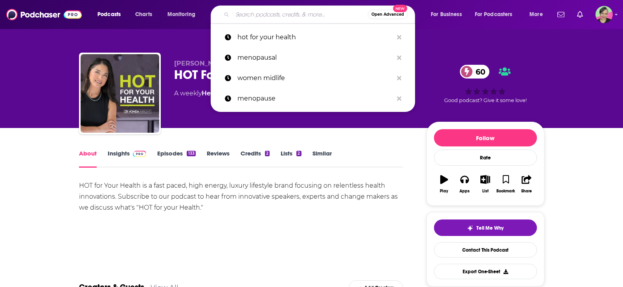
click at [296, 14] on input "Search podcasts, credits, & more..." at bounding box center [300, 14] width 136 height 13
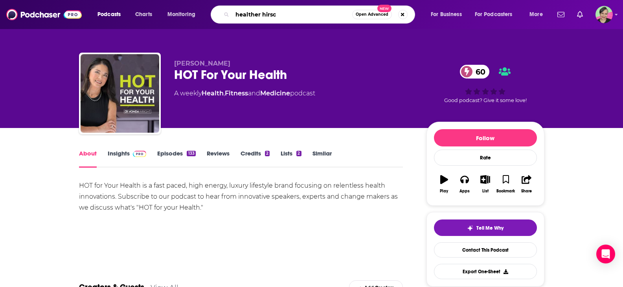
type input "healther hirsch"
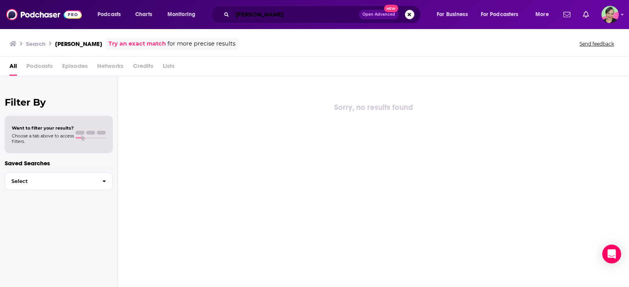
click at [274, 13] on input "healther hirsch" at bounding box center [295, 14] width 127 height 13
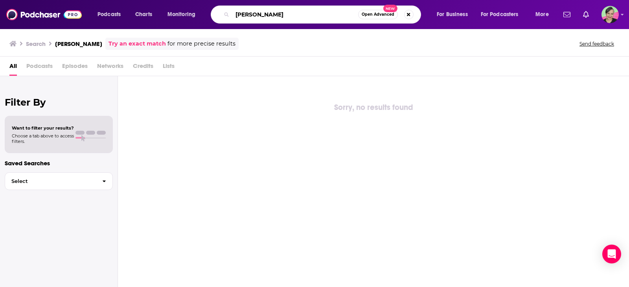
drag, startPoint x: 276, startPoint y: 15, endPoint x: 202, endPoint y: 12, distance: 73.9
click at [202, 12] on div "Podcasts Charts Monitoring healther hirsh Open Advanced New For Business For Po…" at bounding box center [324, 15] width 464 height 18
paste input "Health By Heather Hirsc"
type input "Health By [PERSON_NAME]"
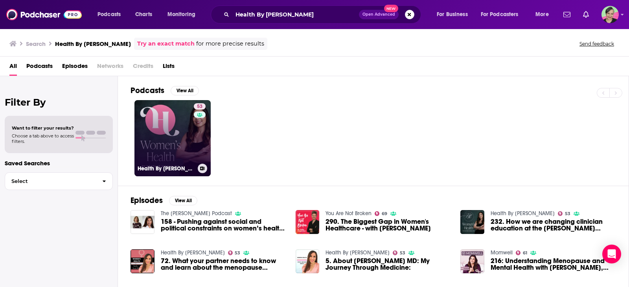
click at [167, 125] on link "53 Health By Heather Hirsch" at bounding box center [172, 138] width 76 height 76
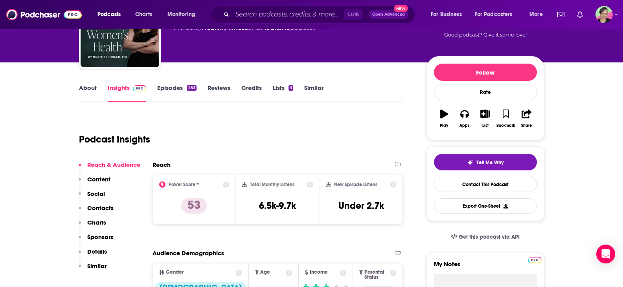
scroll to position [79, 0]
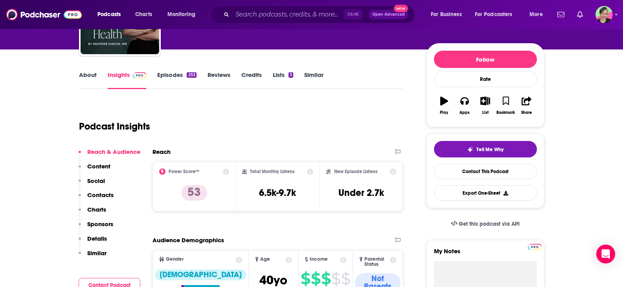
click at [91, 76] on link "About" at bounding box center [88, 80] width 18 height 18
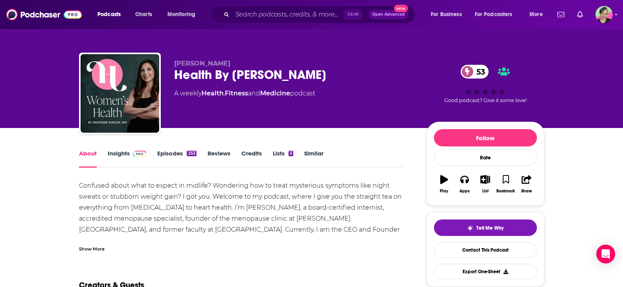
click at [125, 152] on link "Insights" at bounding box center [127, 159] width 39 height 18
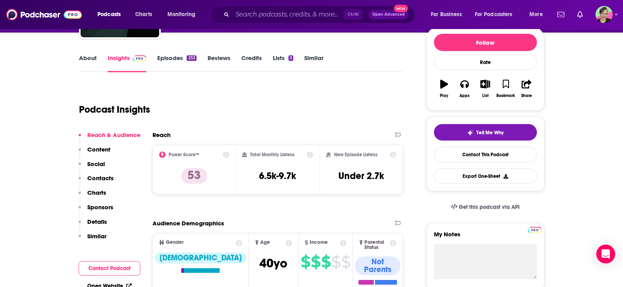
scroll to position [39, 0]
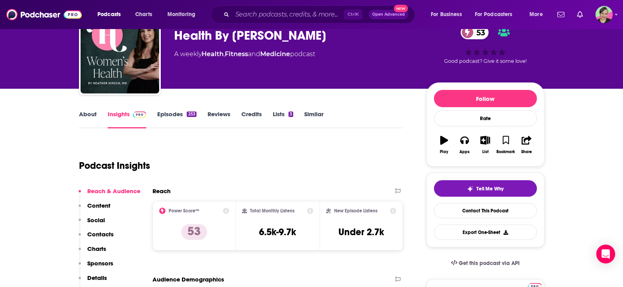
click at [91, 113] on link "About" at bounding box center [88, 119] width 18 height 18
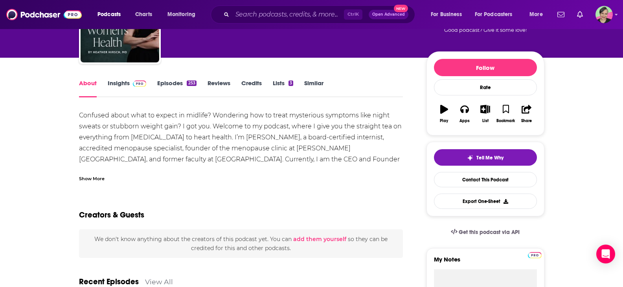
scroll to position [79, 0]
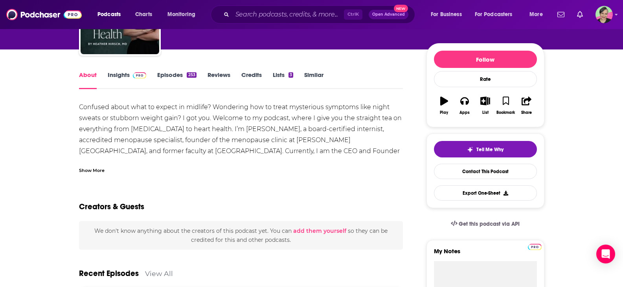
click at [90, 171] on div "Show More" at bounding box center [92, 169] width 26 height 7
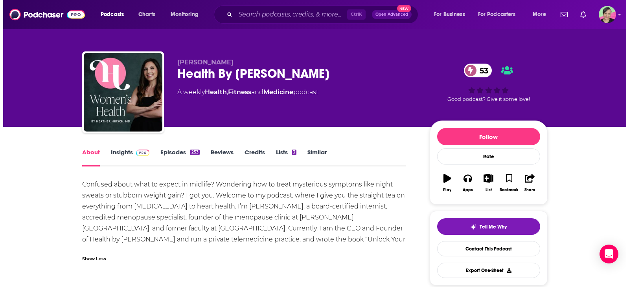
scroll to position [0, 0]
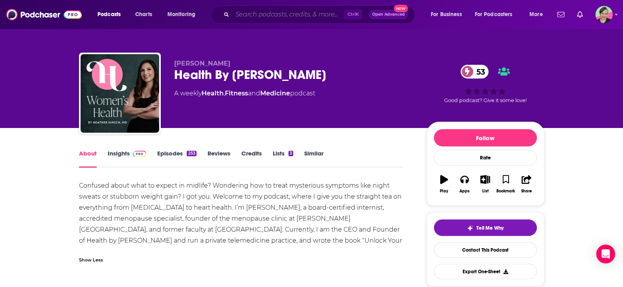
click at [271, 11] on input "Search podcasts, credits, & more..." at bounding box center [288, 14] width 112 height 13
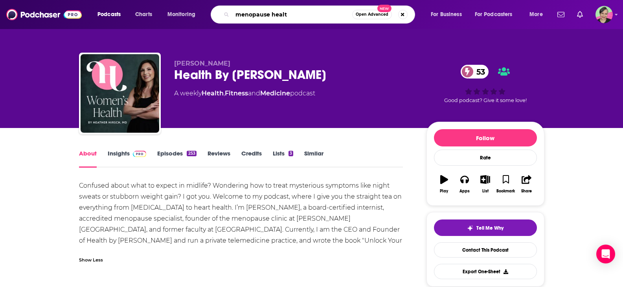
type input "menopause health"
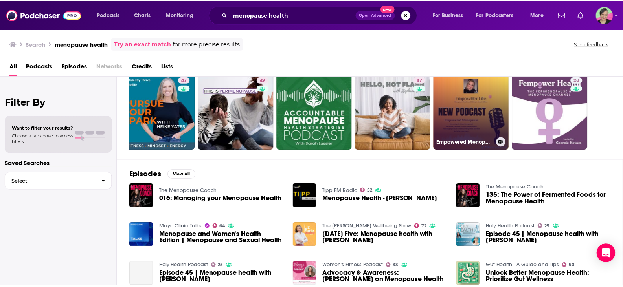
scroll to position [39, 0]
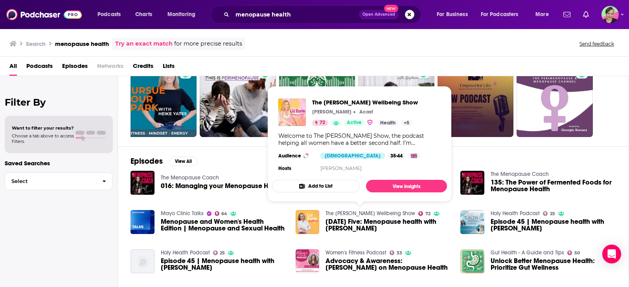
click at [380, 210] on link "The Liz Earle Wellbeing Show" at bounding box center [370, 213] width 90 height 7
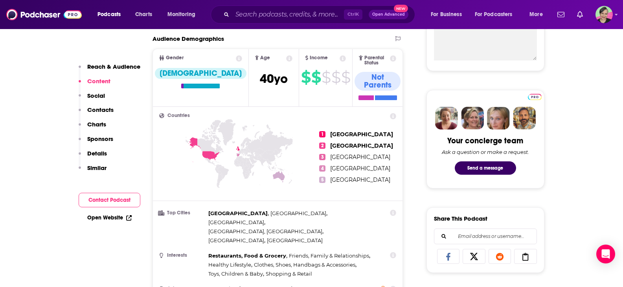
scroll to position [39, 0]
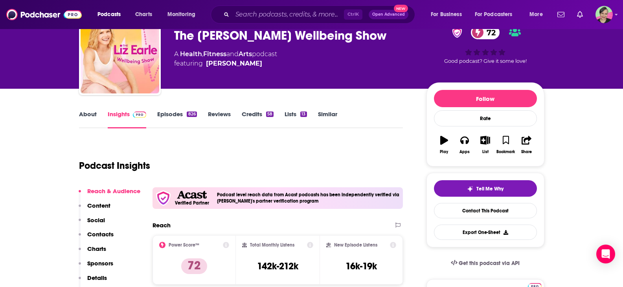
click at [85, 117] on link "About" at bounding box center [88, 119] width 18 height 18
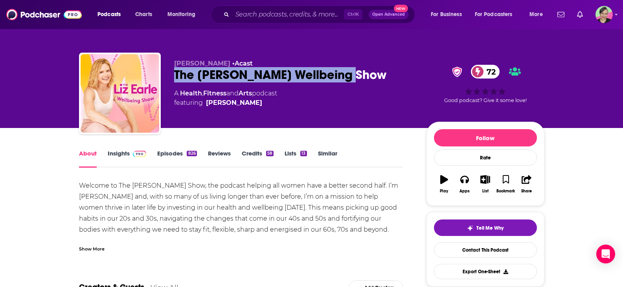
drag, startPoint x: 355, startPoint y: 71, endPoint x: 175, endPoint y: 75, distance: 179.6
click at [175, 75] on div "The Liz Earle Wellbeing Show 72" at bounding box center [294, 74] width 240 height 15
copy h1 "The Liz Earle Wellbeing Show"
click at [488, 250] on link "Contact This Podcast" at bounding box center [485, 249] width 103 height 15
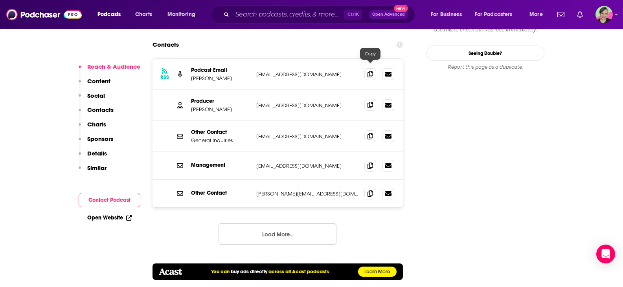
click at [370, 102] on icon at bounding box center [370, 105] width 6 height 6
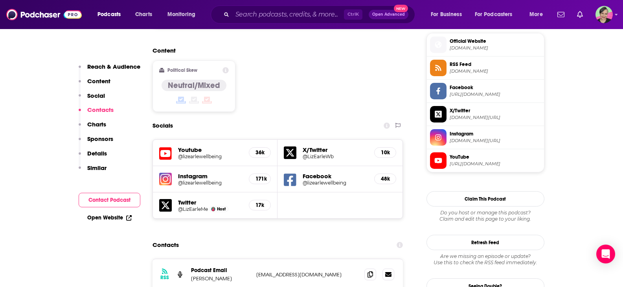
scroll to position [641, 0]
